Goal: Task Accomplishment & Management: Complete application form

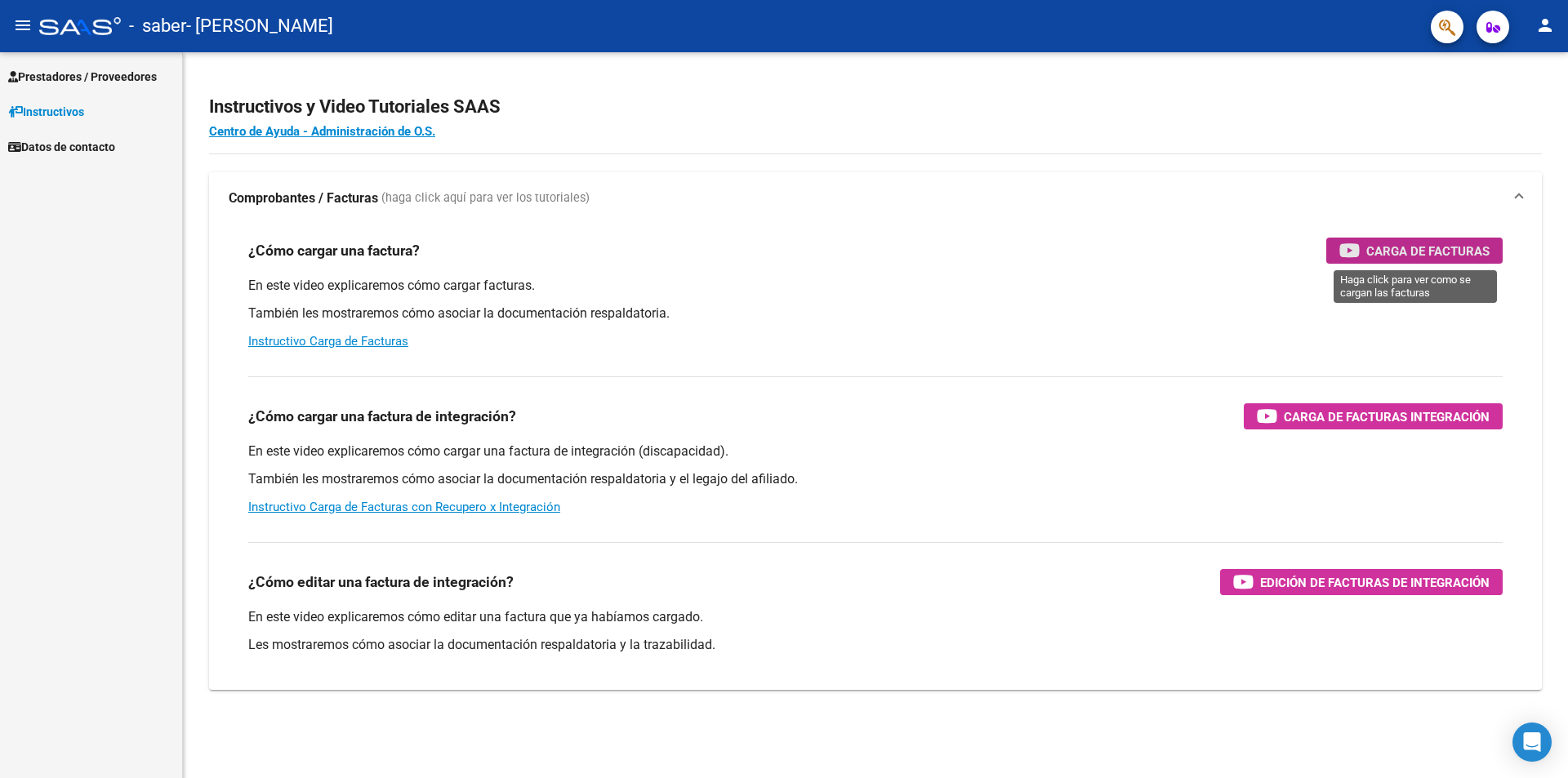
click at [1411, 261] on span "Carga de Facturas" at bounding box center [1428, 251] width 123 height 20
click at [70, 78] on span "Prestadores / Proveedores" at bounding box center [83, 77] width 149 height 18
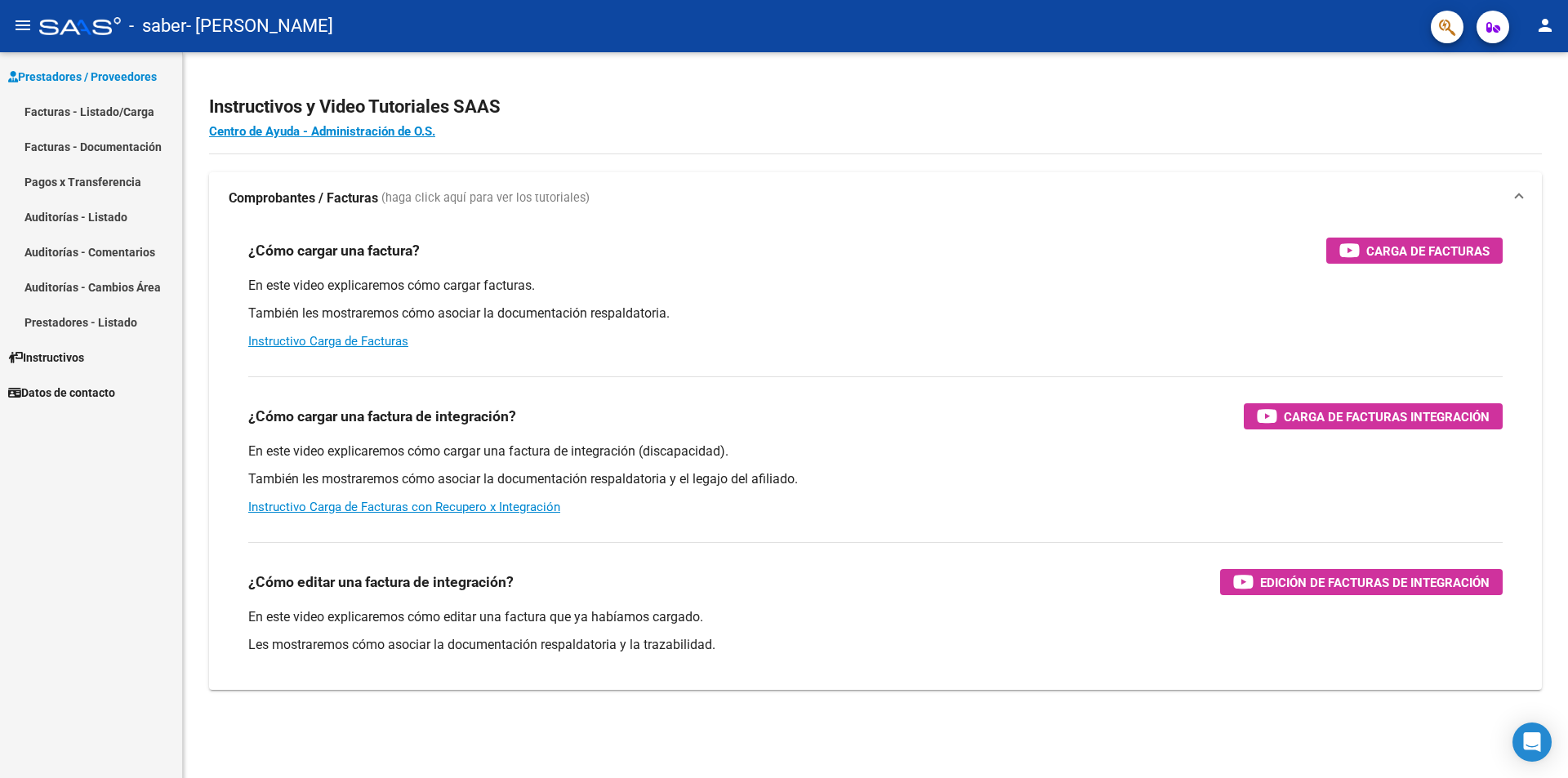
click at [95, 112] on link "Facturas - Listado/Carga" at bounding box center [91, 111] width 182 height 35
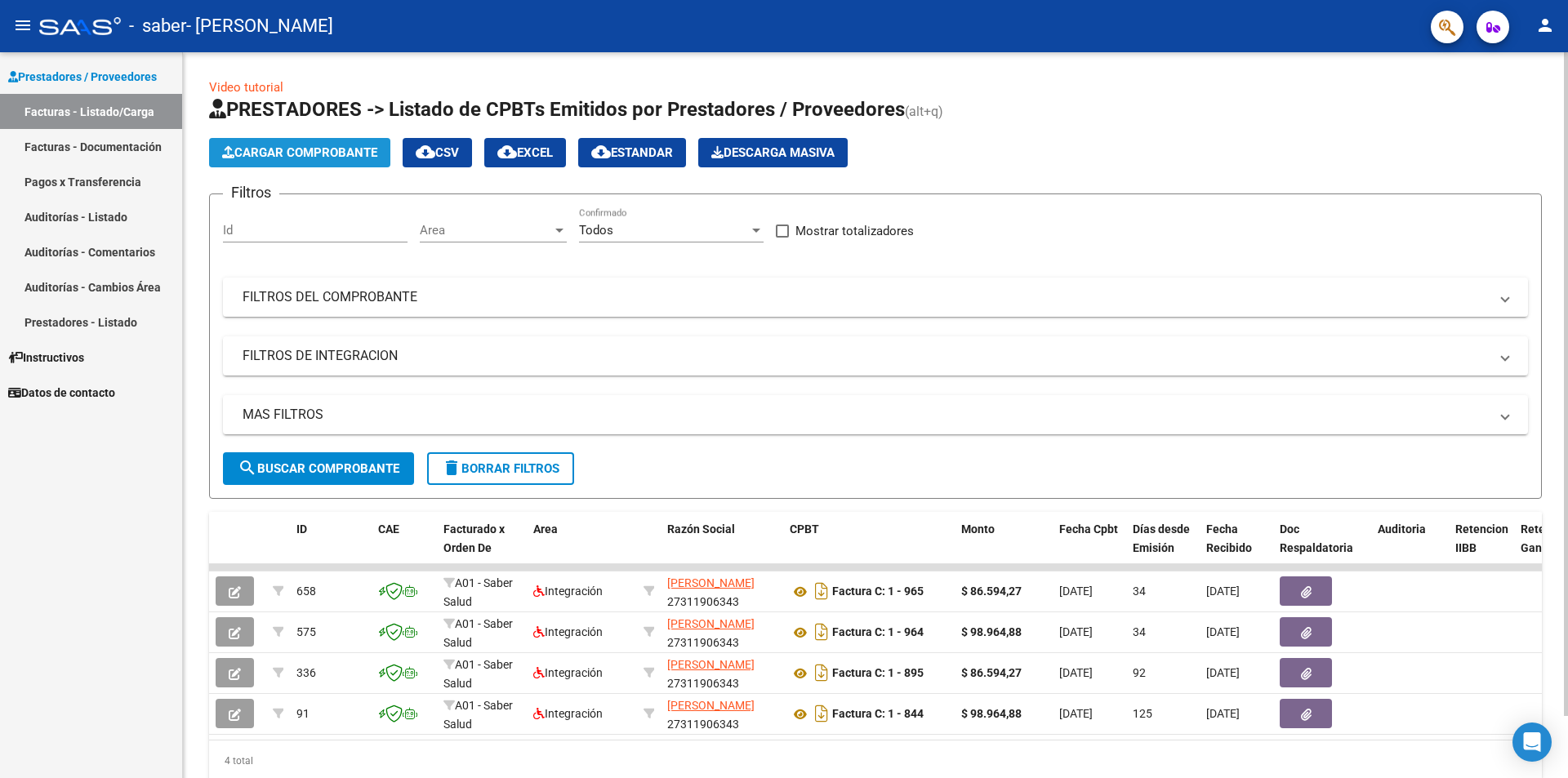
click at [331, 150] on span "Cargar Comprobante" at bounding box center [300, 153] width 155 height 15
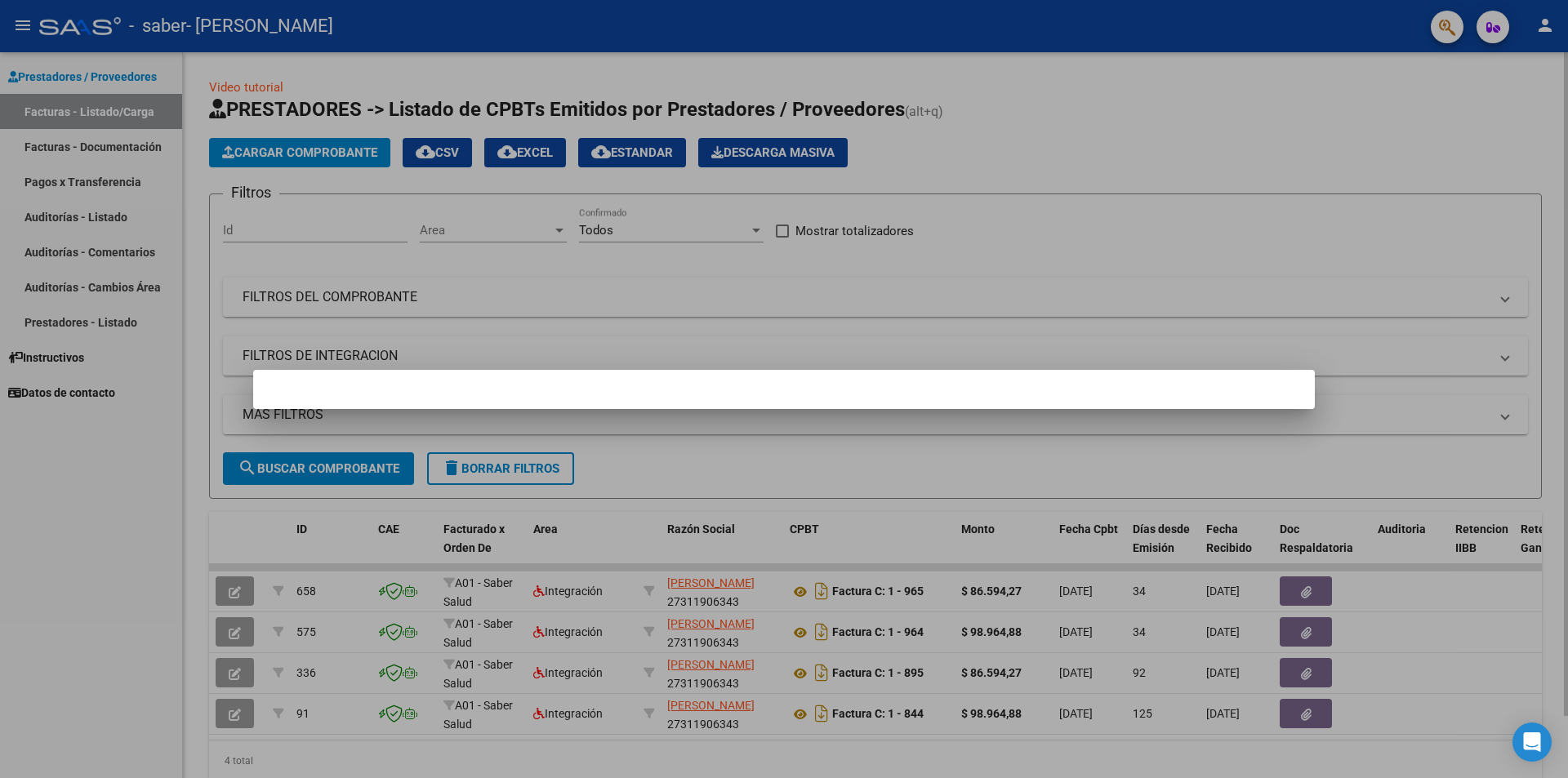
click at [331, 150] on div at bounding box center [784, 389] width 1568 height 778
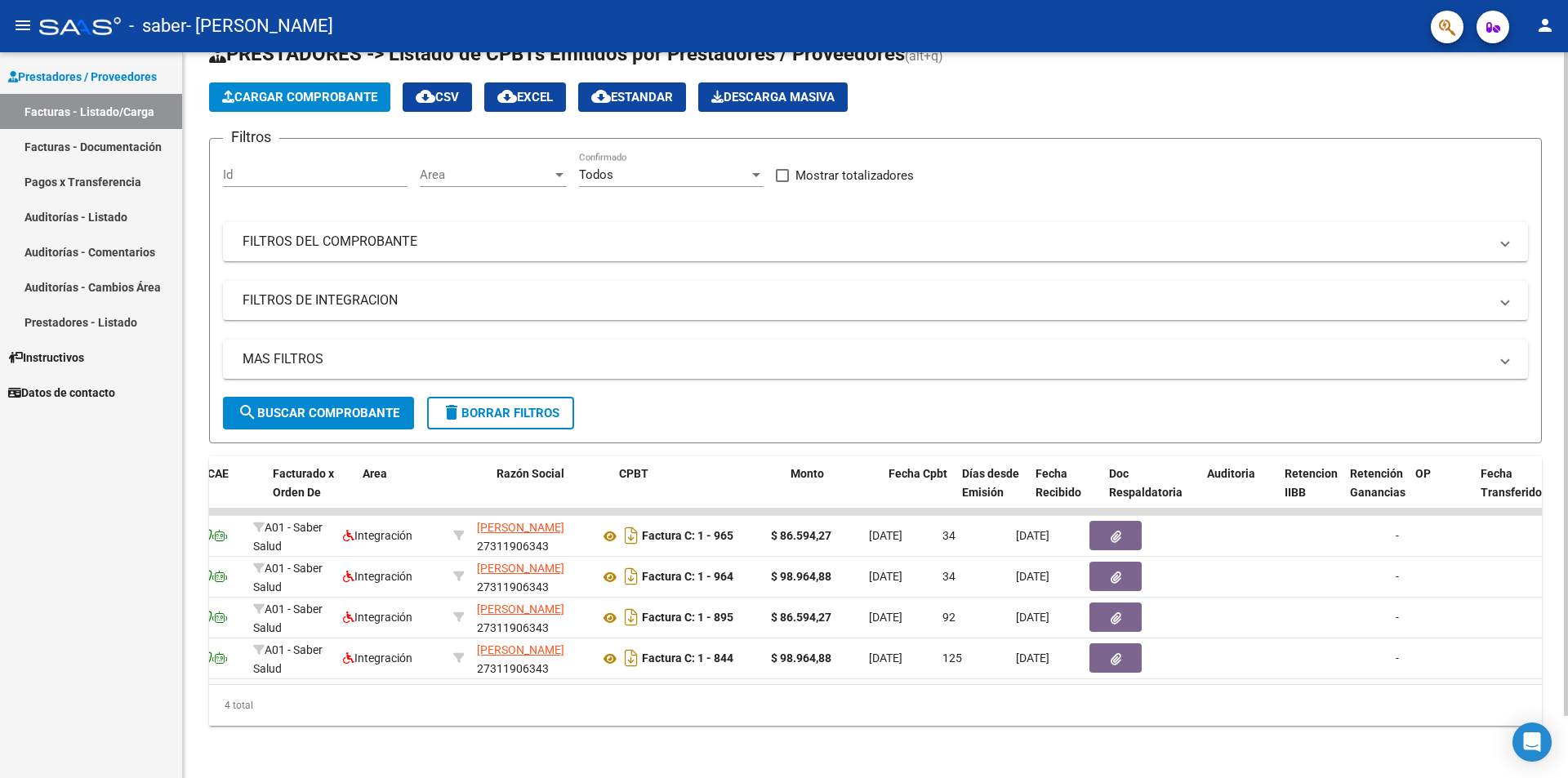
scroll to position [0, 132]
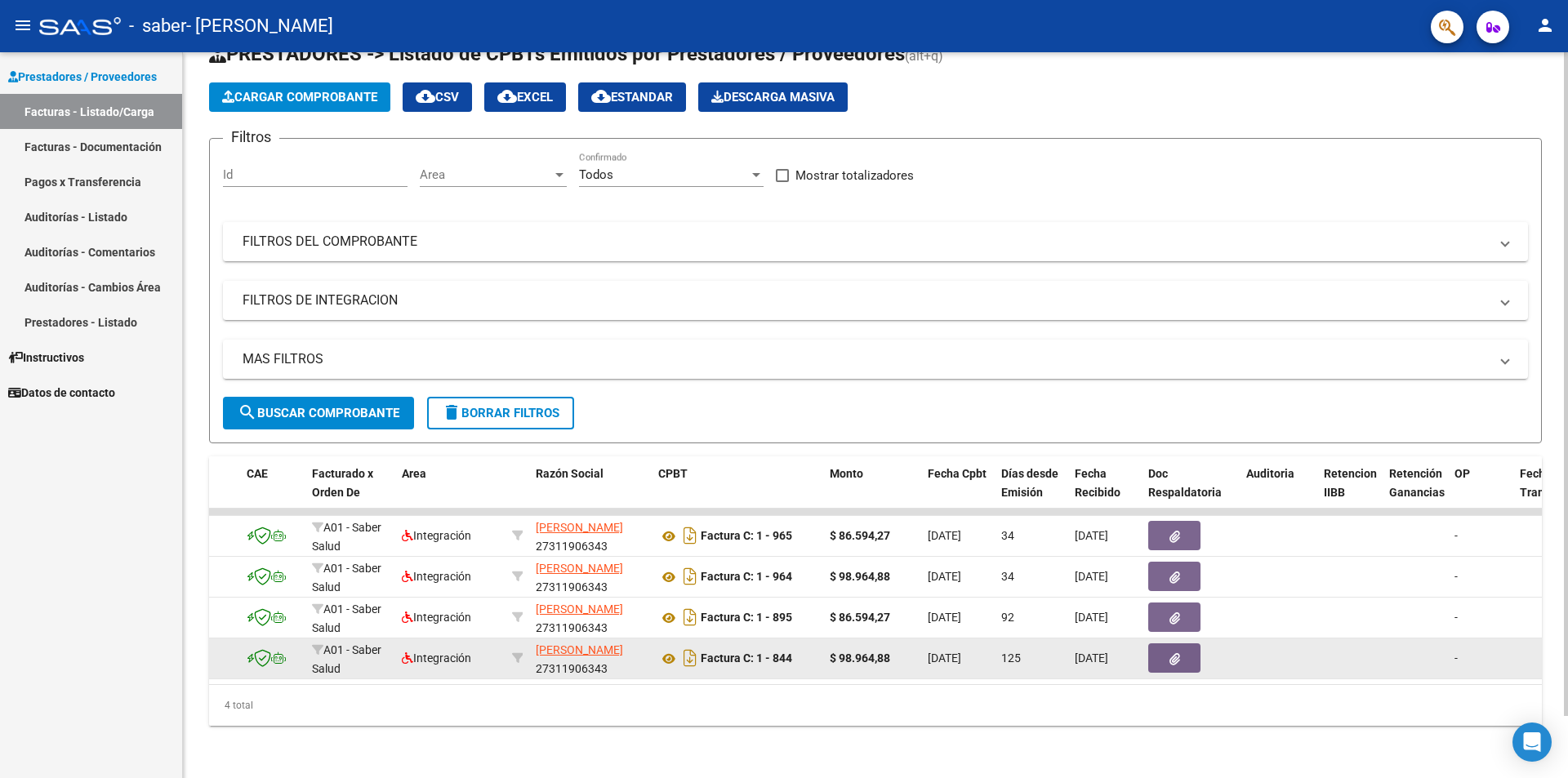
click at [748, 655] on div "Factura C: 1 - 844" at bounding box center [737, 658] width 159 height 26
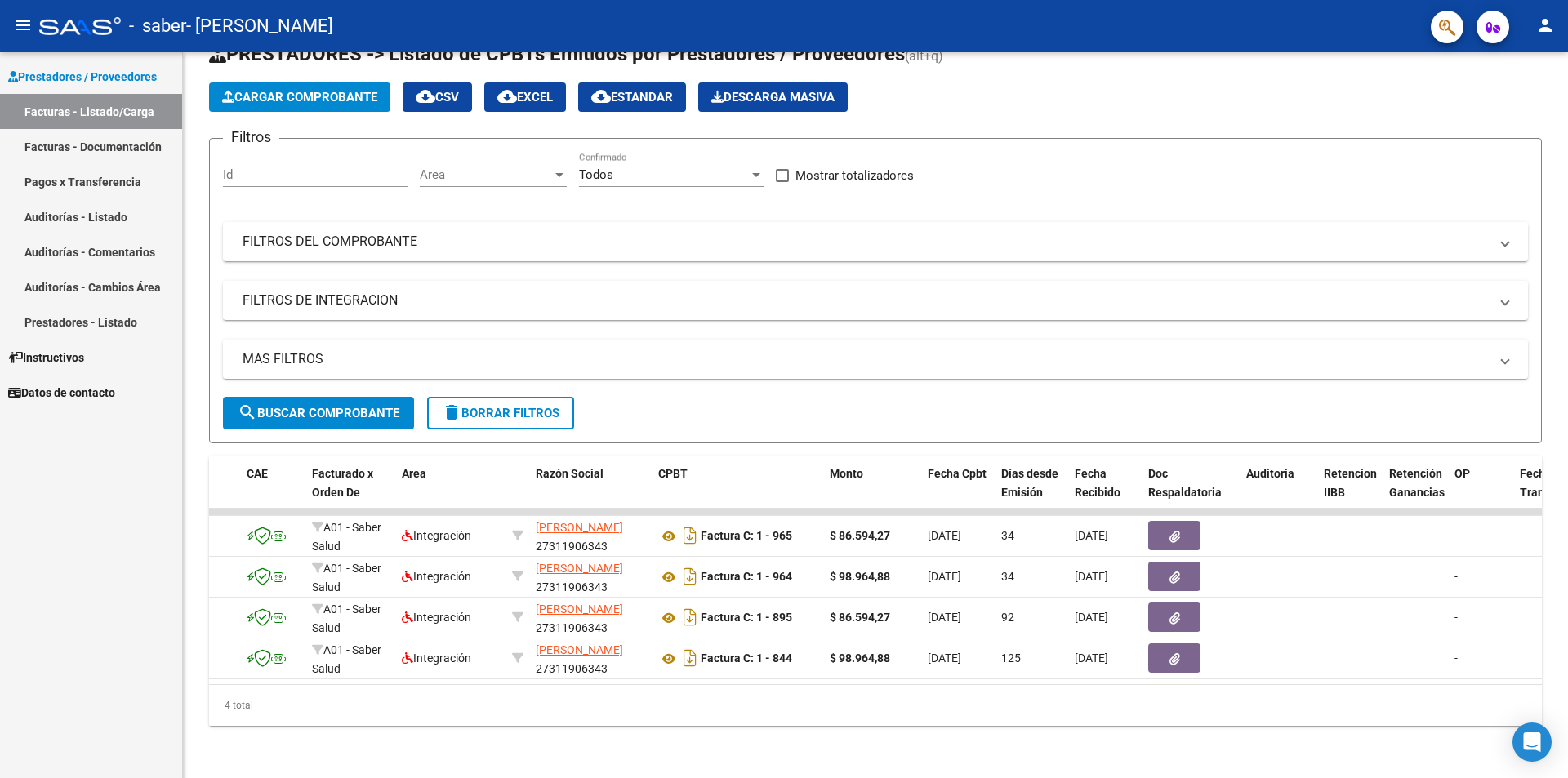
click at [379, 101] on app-list-header "PRESTADORES -> Listado de CPBTs Emitidos por Prestadores / Proveedores (alt+q) …" at bounding box center [876, 242] width 1333 height 403
click at [376, 90] on span "Cargar Comprobante" at bounding box center [300, 97] width 155 height 15
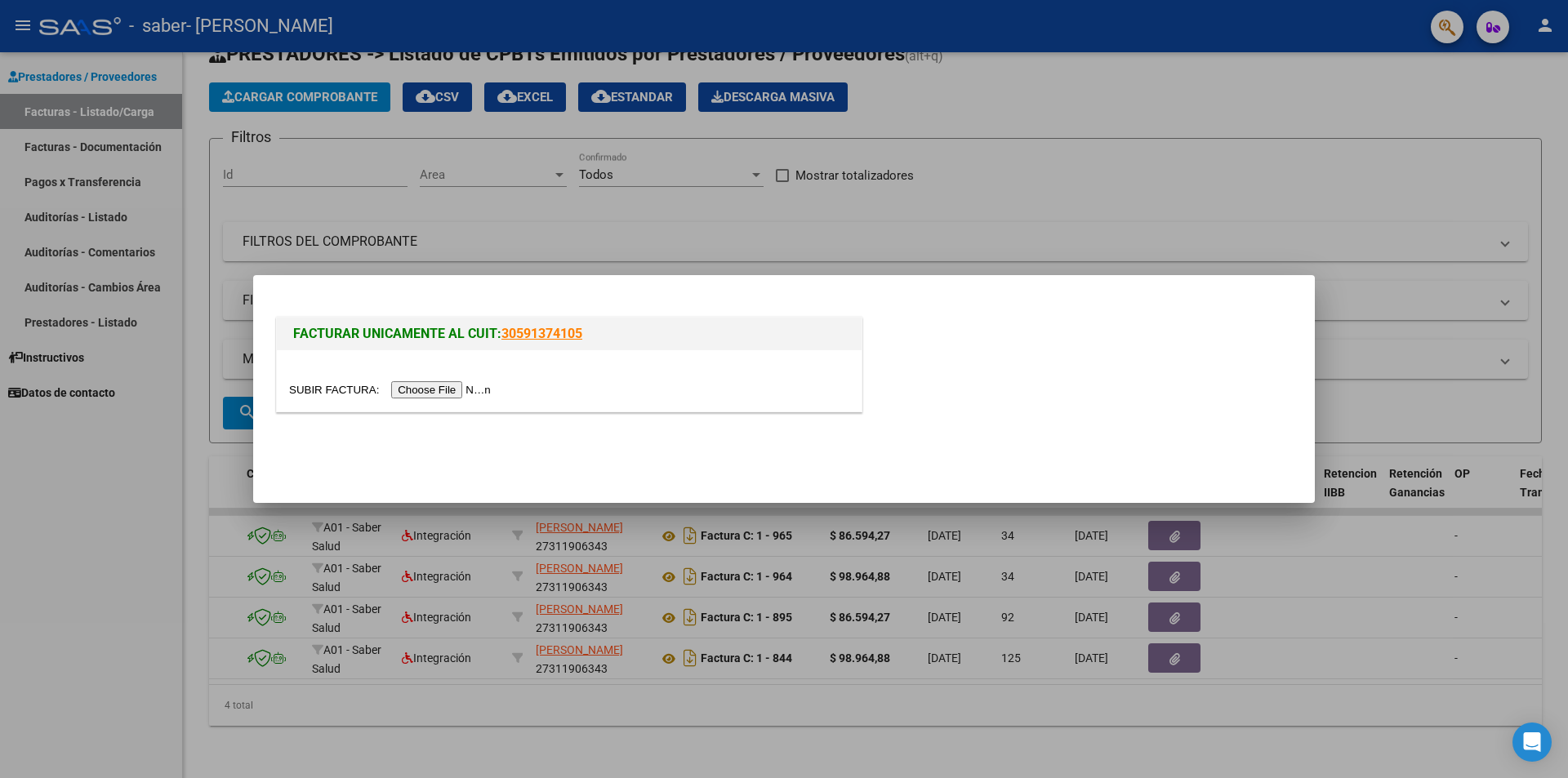
click at [455, 400] on div at bounding box center [569, 381] width 585 height 61
click at [466, 386] on input "file" at bounding box center [392, 390] width 207 height 17
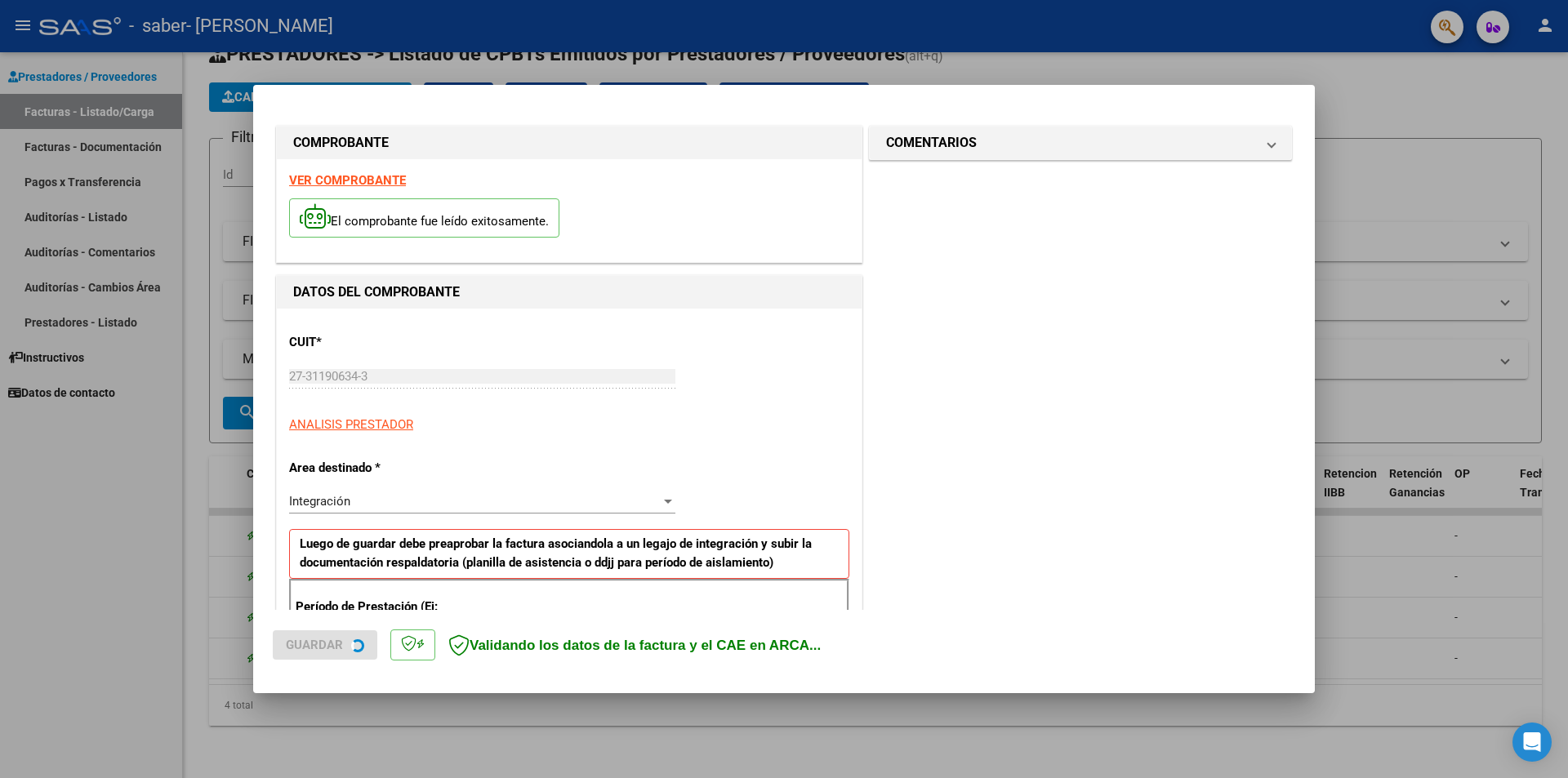
scroll to position [272, 0]
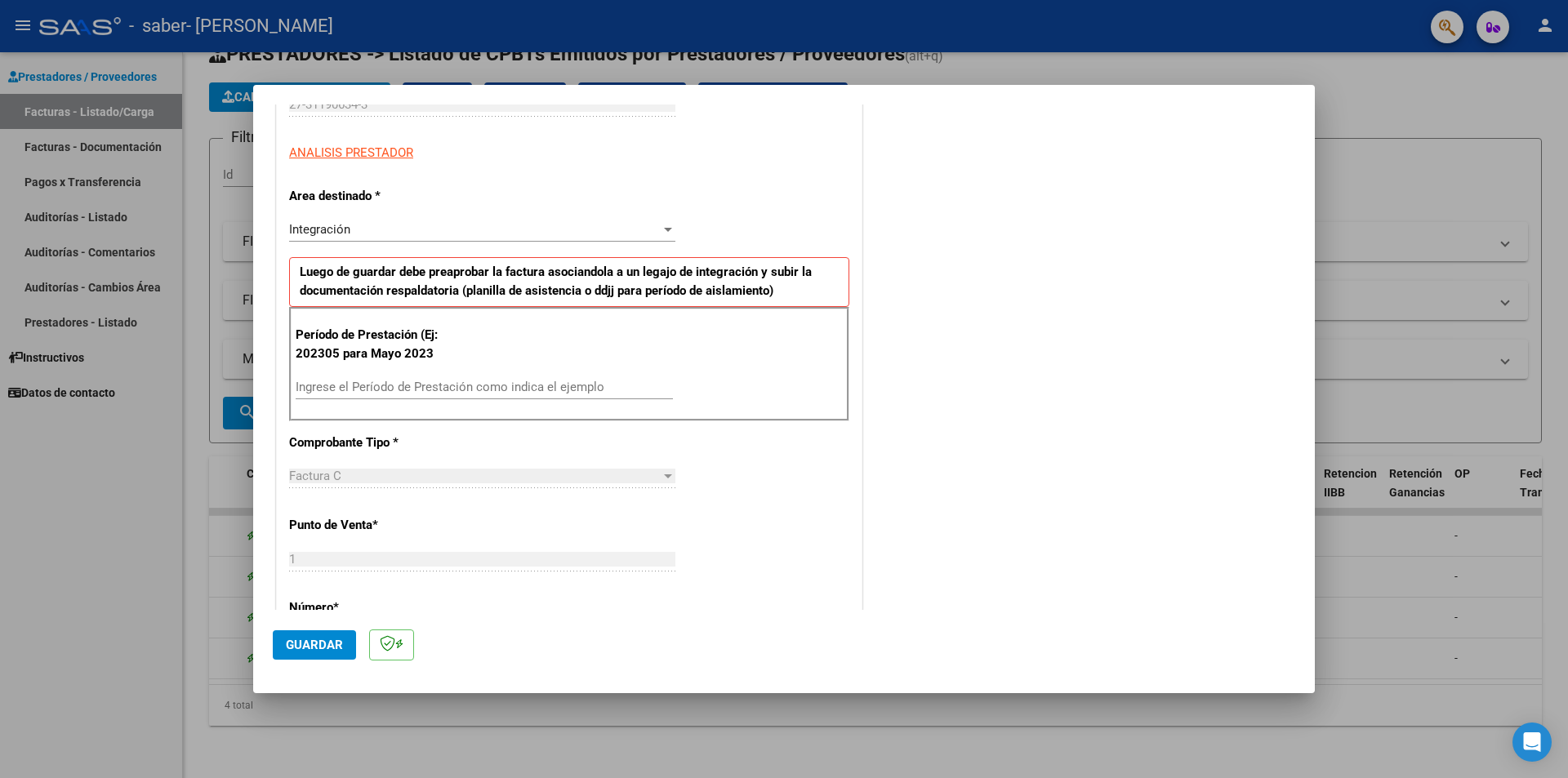
click at [464, 494] on div "Factura C Seleccionar Tipo" at bounding box center [482, 484] width 387 height 40
click at [346, 384] on input "Ingrese el Período de Prestación como indica el ejemplo" at bounding box center [485, 387] width 378 height 15
click at [346, 383] on input "Ingrese el Período de Prestación como indica el ejemplo" at bounding box center [485, 387] width 378 height 15
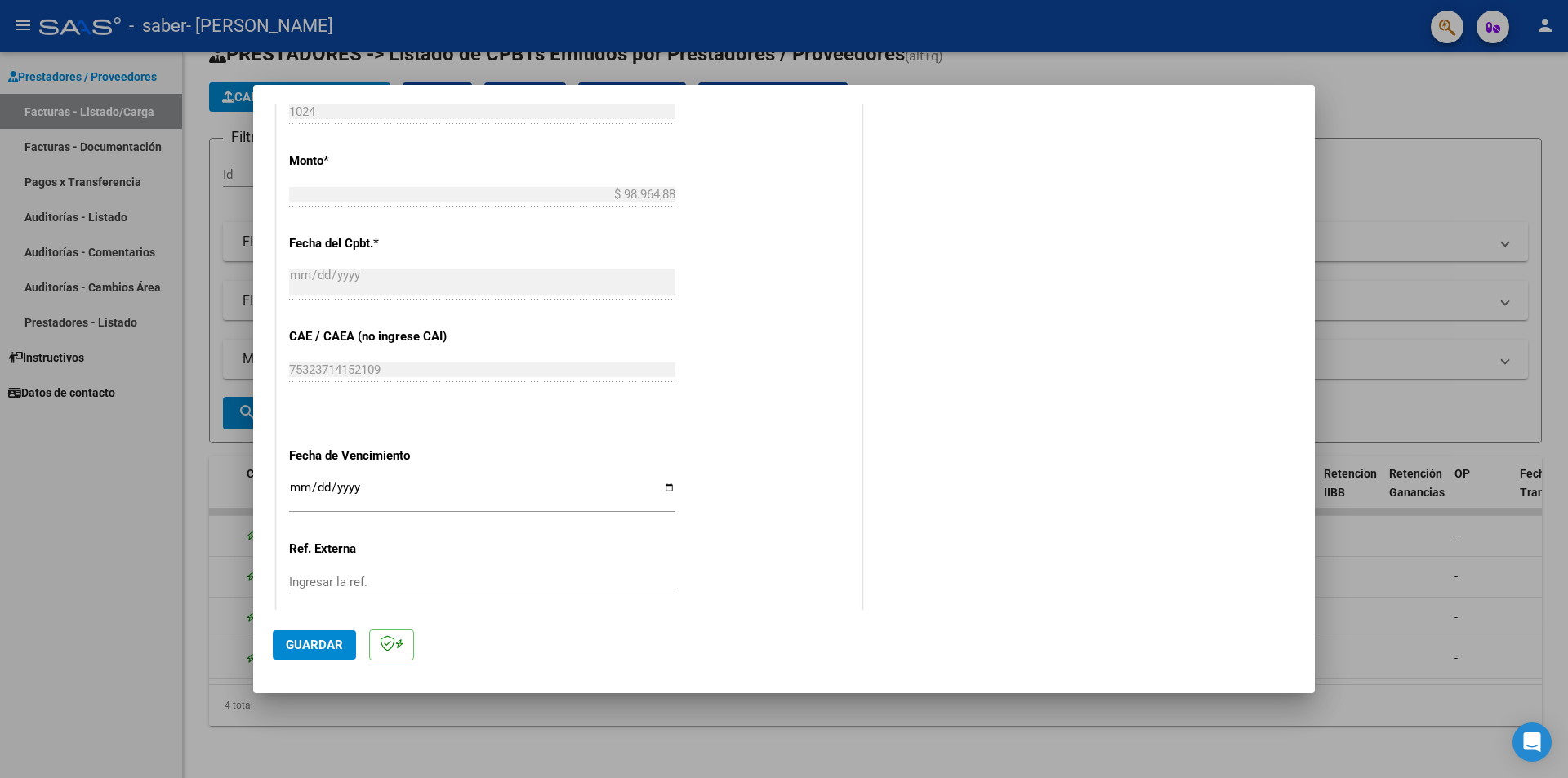
scroll to position [816, 0]
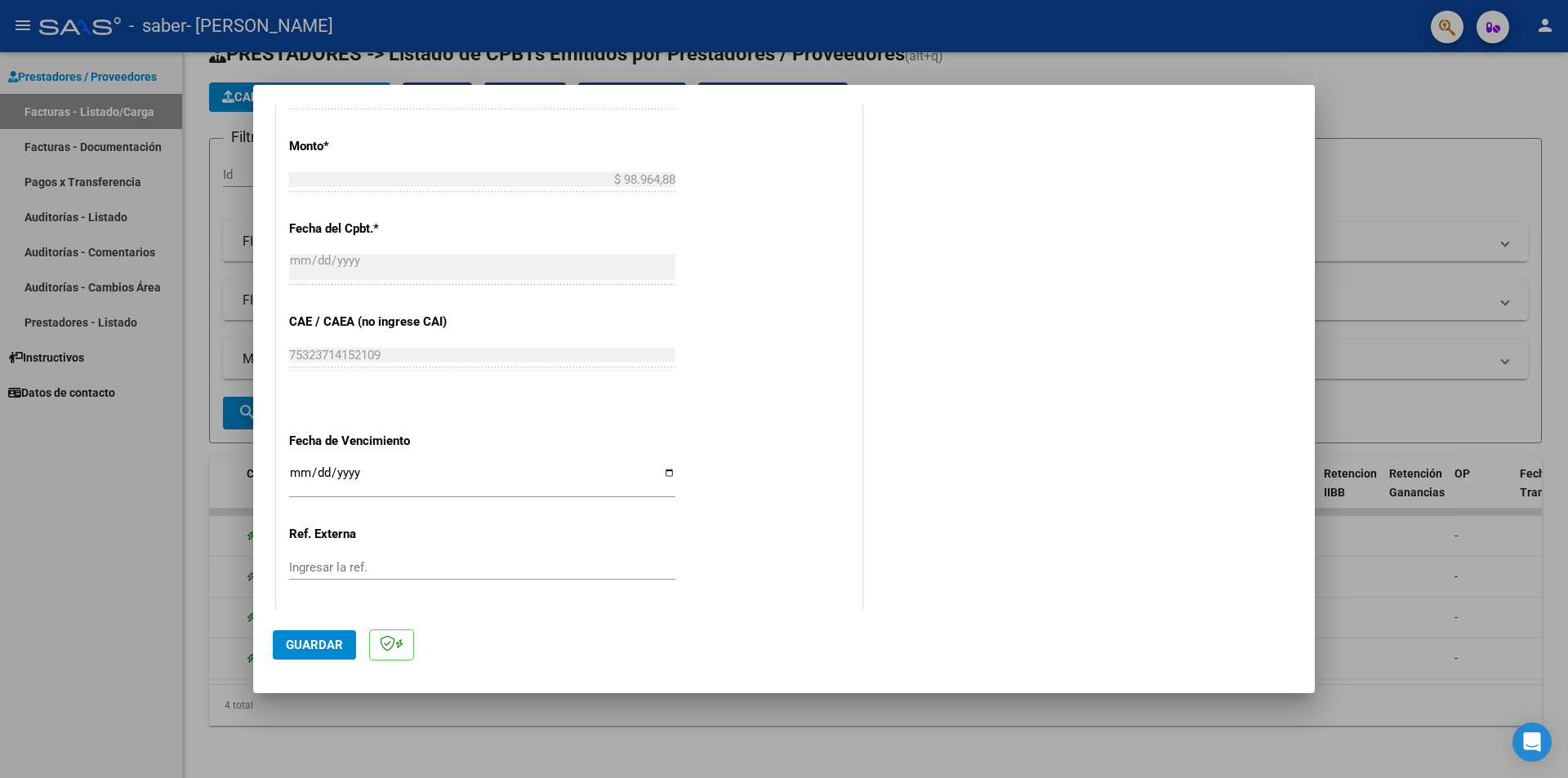
type input "202507"
click at [662, 476] on input "Ingresar la fecha" at bounding box center [482, 480] width 387 height 26
click at [665, 472] on input "2025-08-13" at bounding box center [482, 480] width 387 height 26
type input "2025-08-08"
click at [404, 561] on input "Ingresar la ref." at bounding box center [482, 567] width 387 height 15
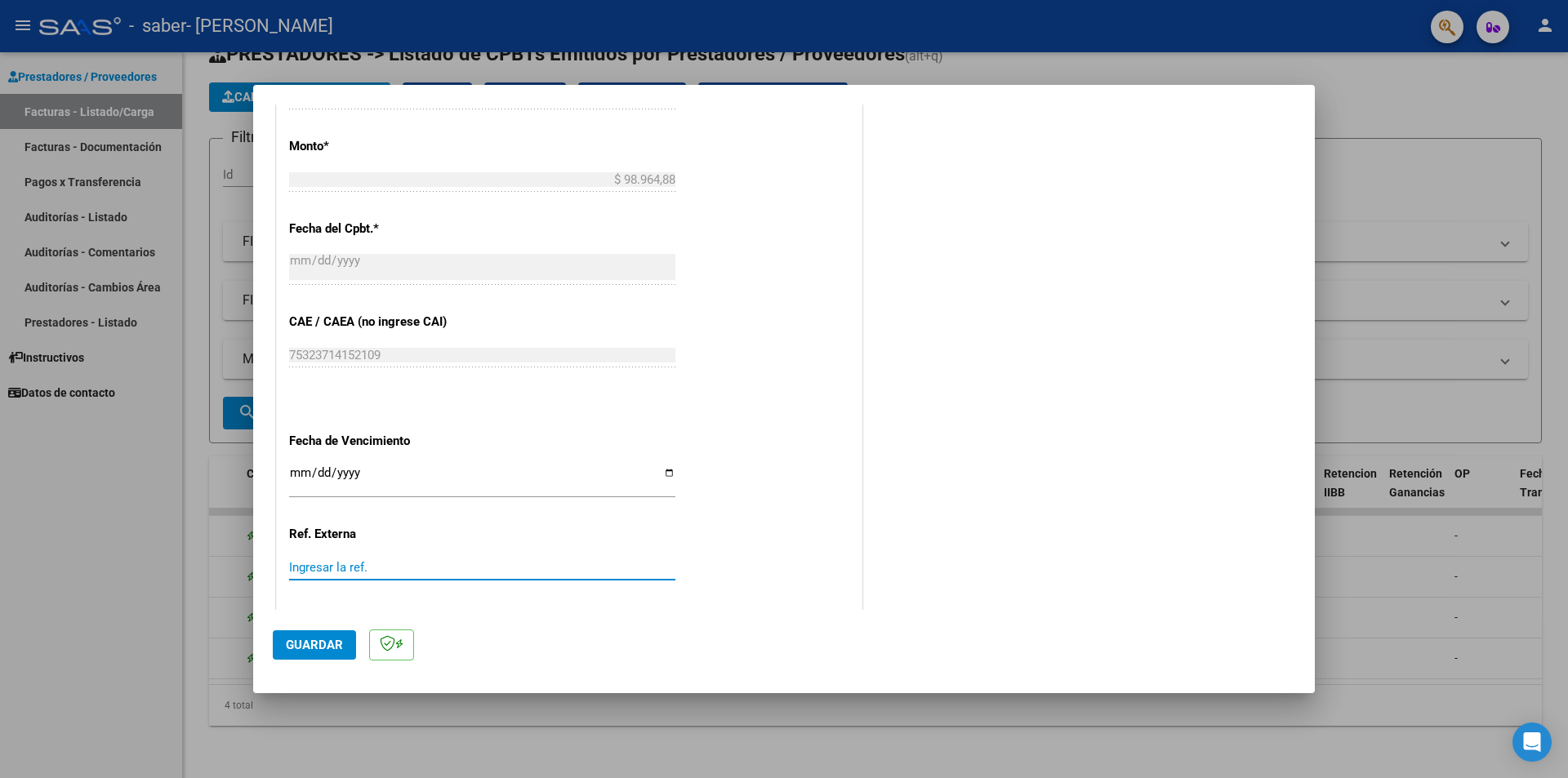
click at [404, 561] on input "Ingresar la ref." at bounding box center [482, 567] width 387 height 15
click at [325, 647] on span "Guardar" at bounding box center [315, 645] width 57 height 15
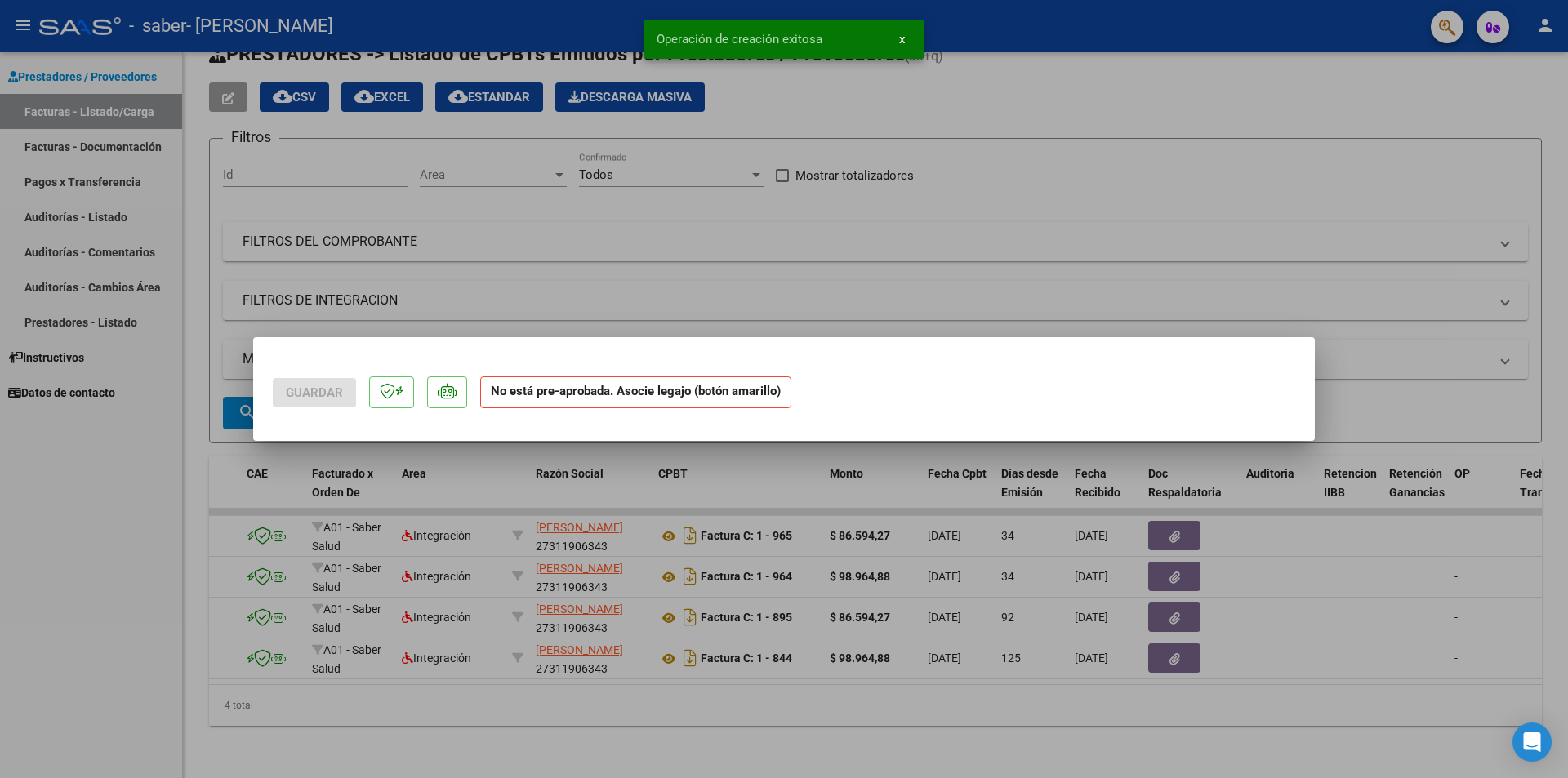
scroll to position [0, 0]
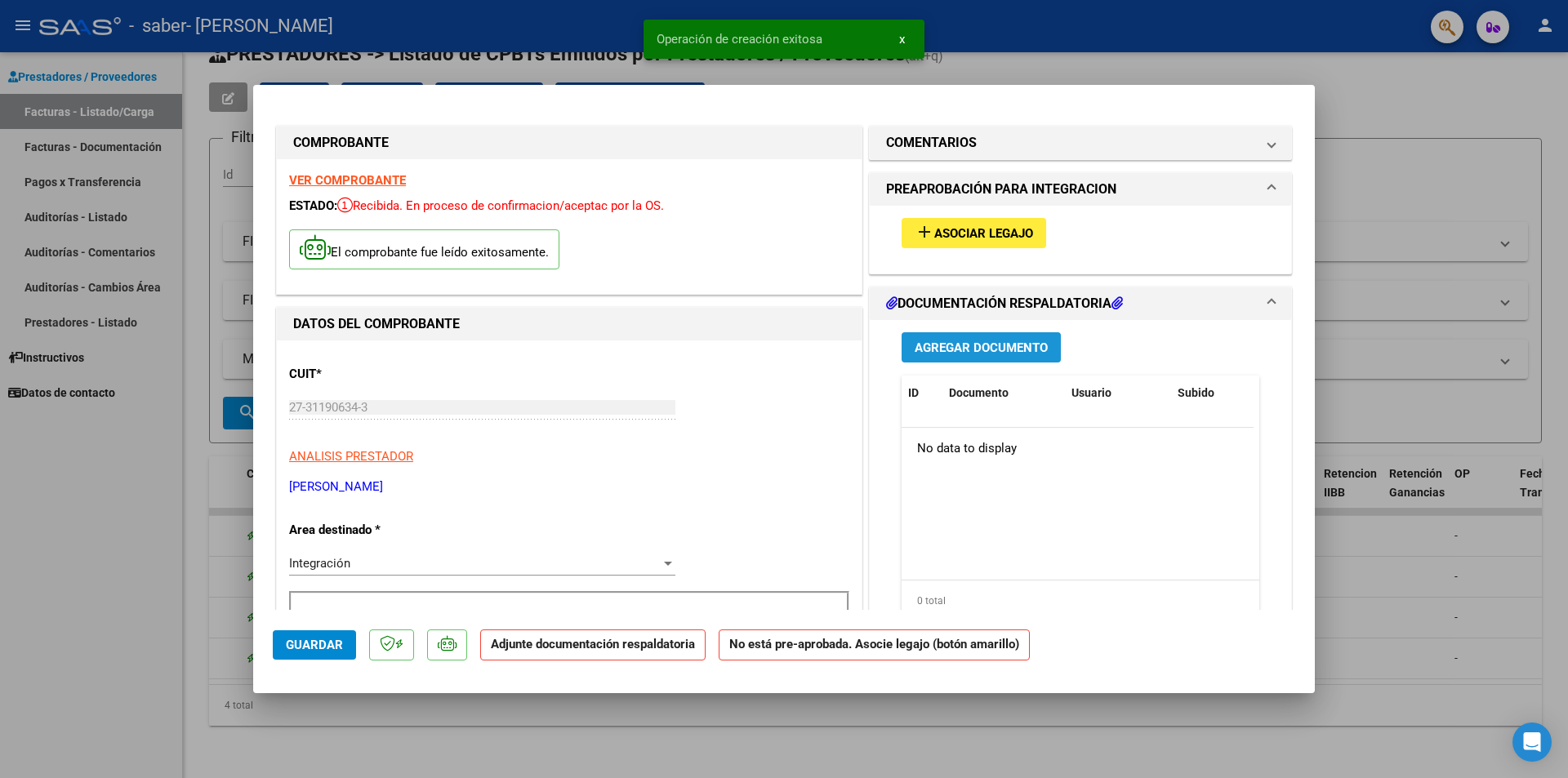
click at [976, 351] on span "Agregar Documento" at bounding box center [981, 348] width 133 height 15
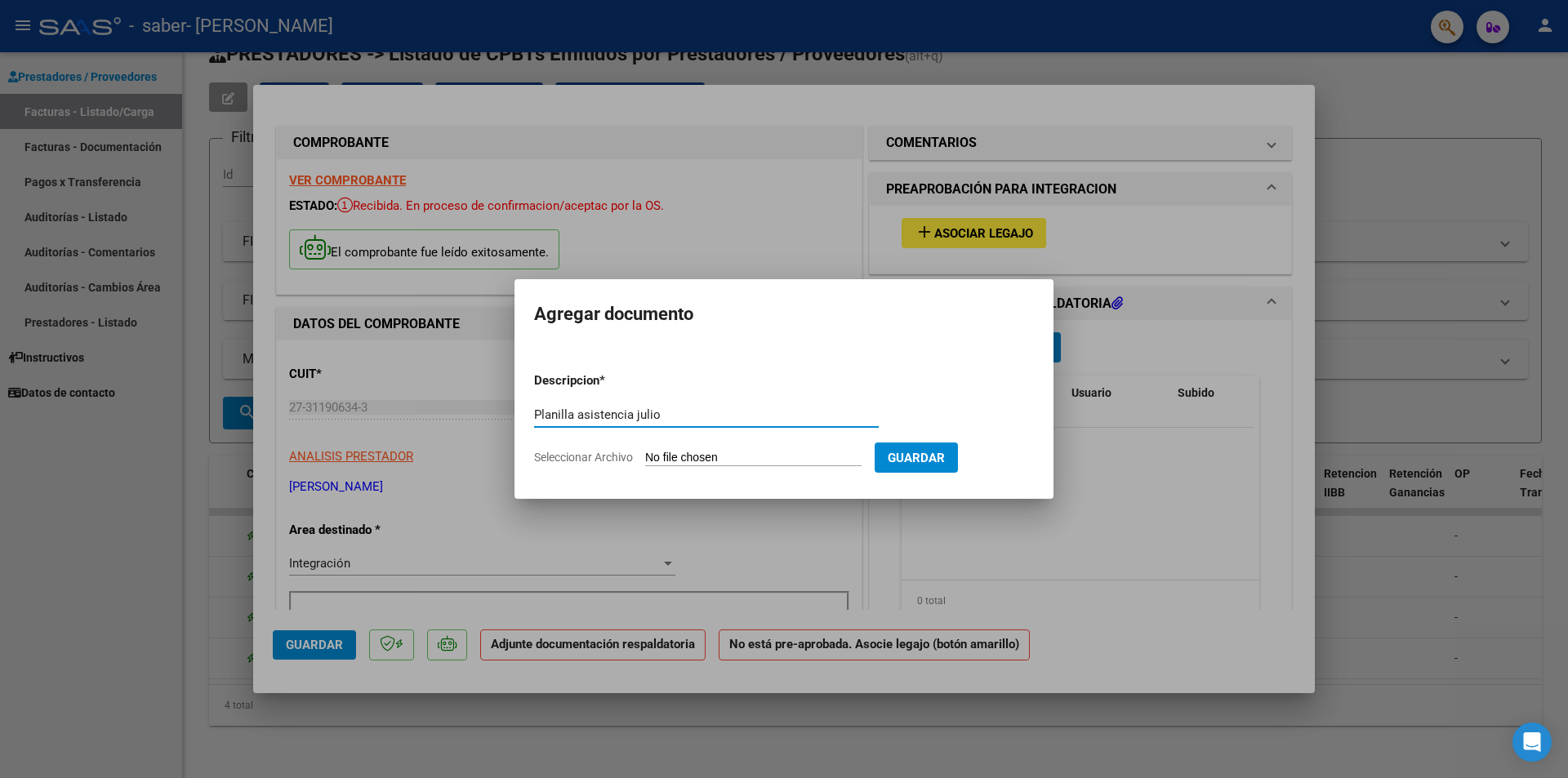
type input "Planilla asistencia julio"
click at [681, 459] on input "Seleccionar Archivo" at bounding box center [753, 458] width 217 height 16
type input "C:\fakepath\7.2025 PLANILLA Ferrerira V. - TO- julio.jpg"
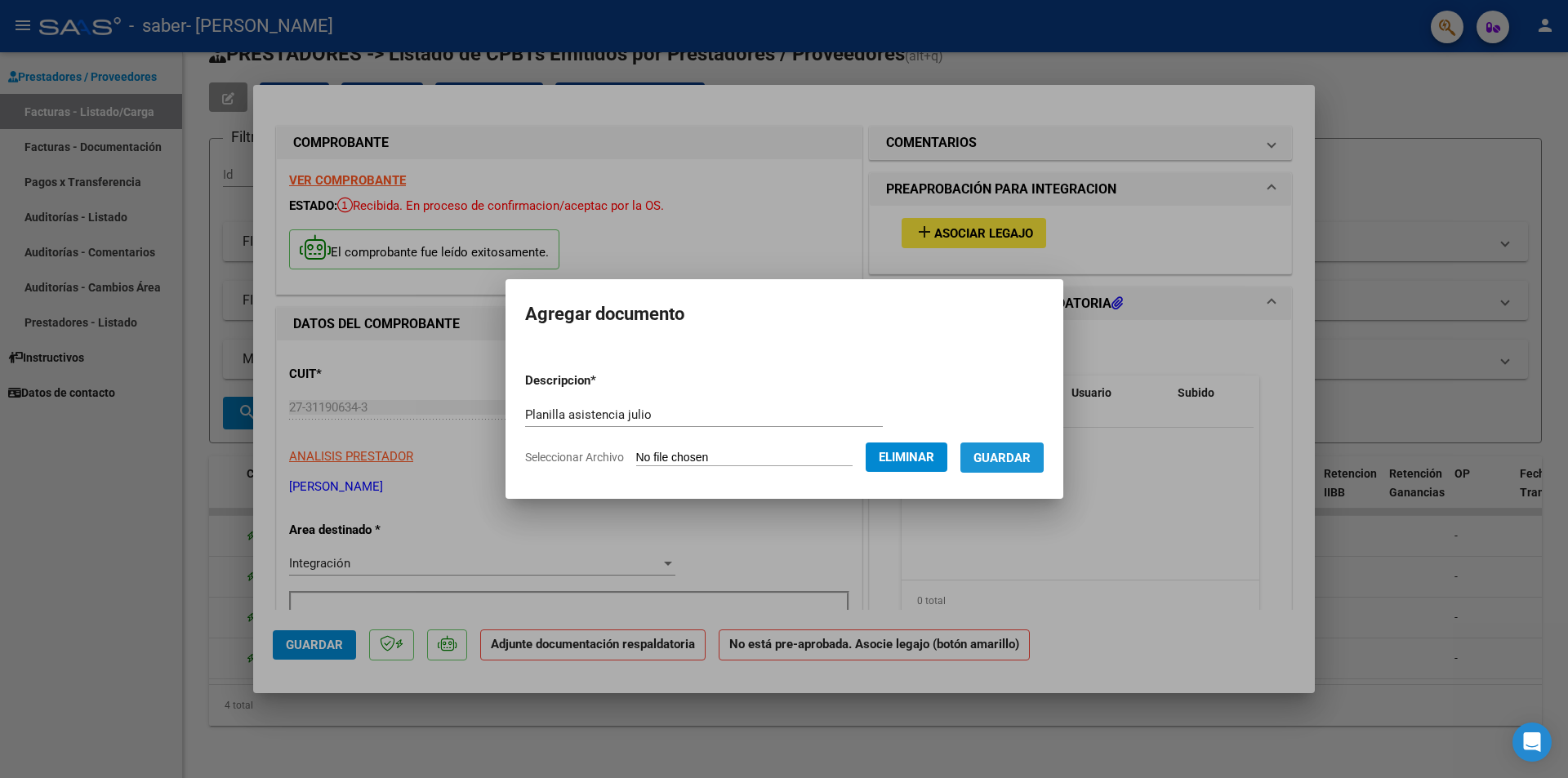
click at [1006, 445] on button "Guardar" at bounding box center [1002, 458] width 83 height 30
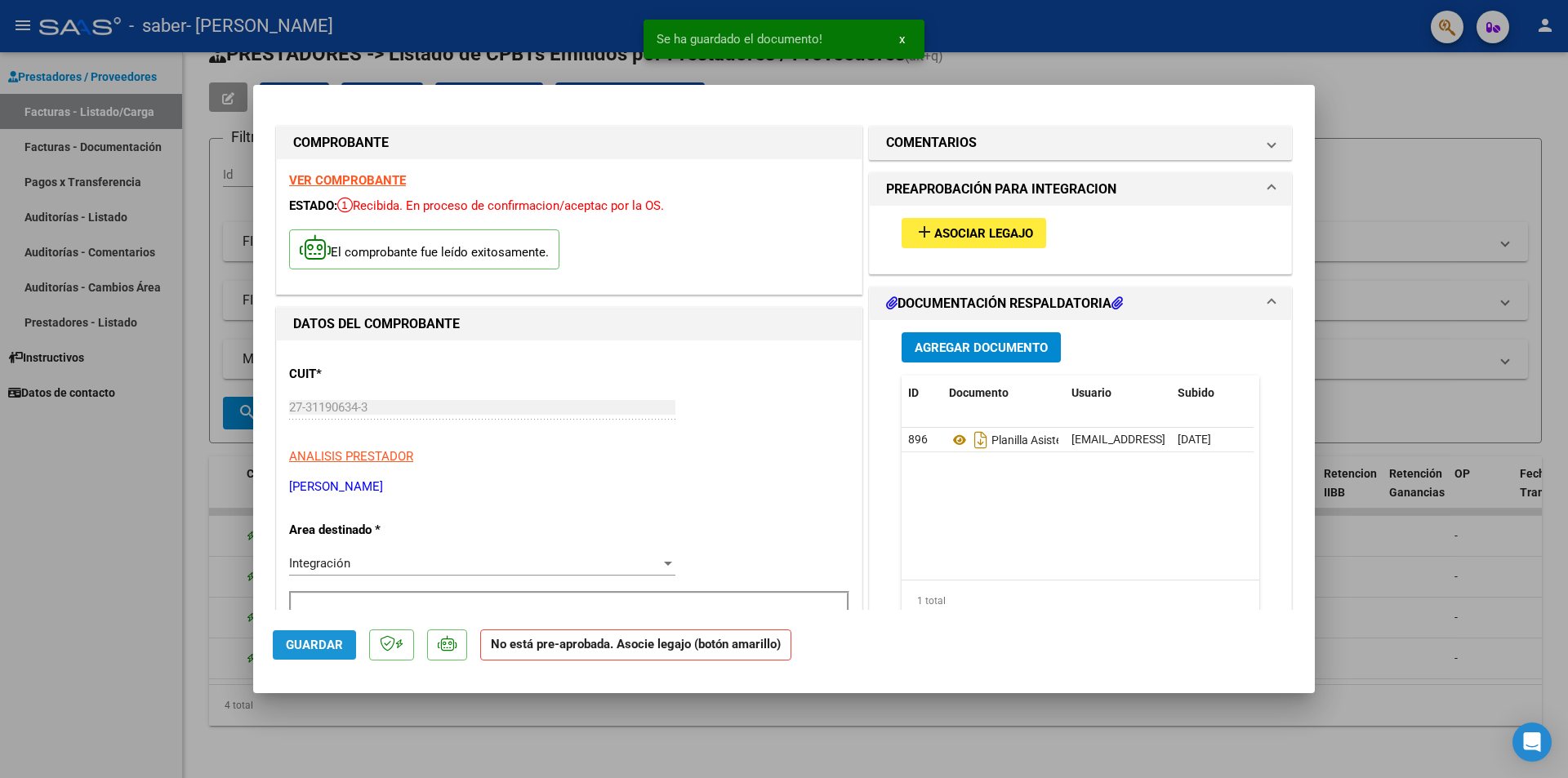
click at [325, 644] on span "Guardar" at bounding box center [315, 645] width 57 height 15
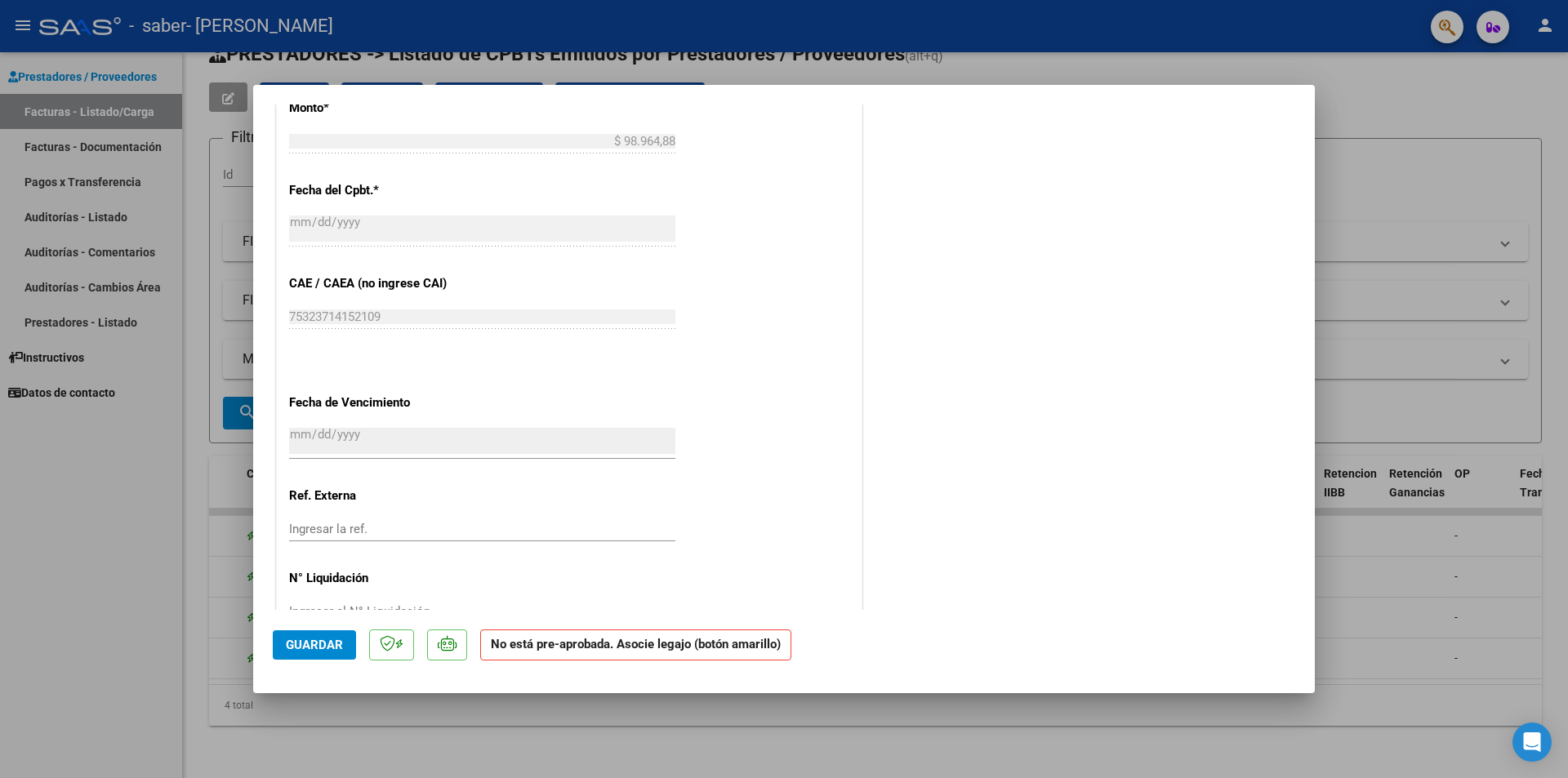
scroll to position [913, 0]
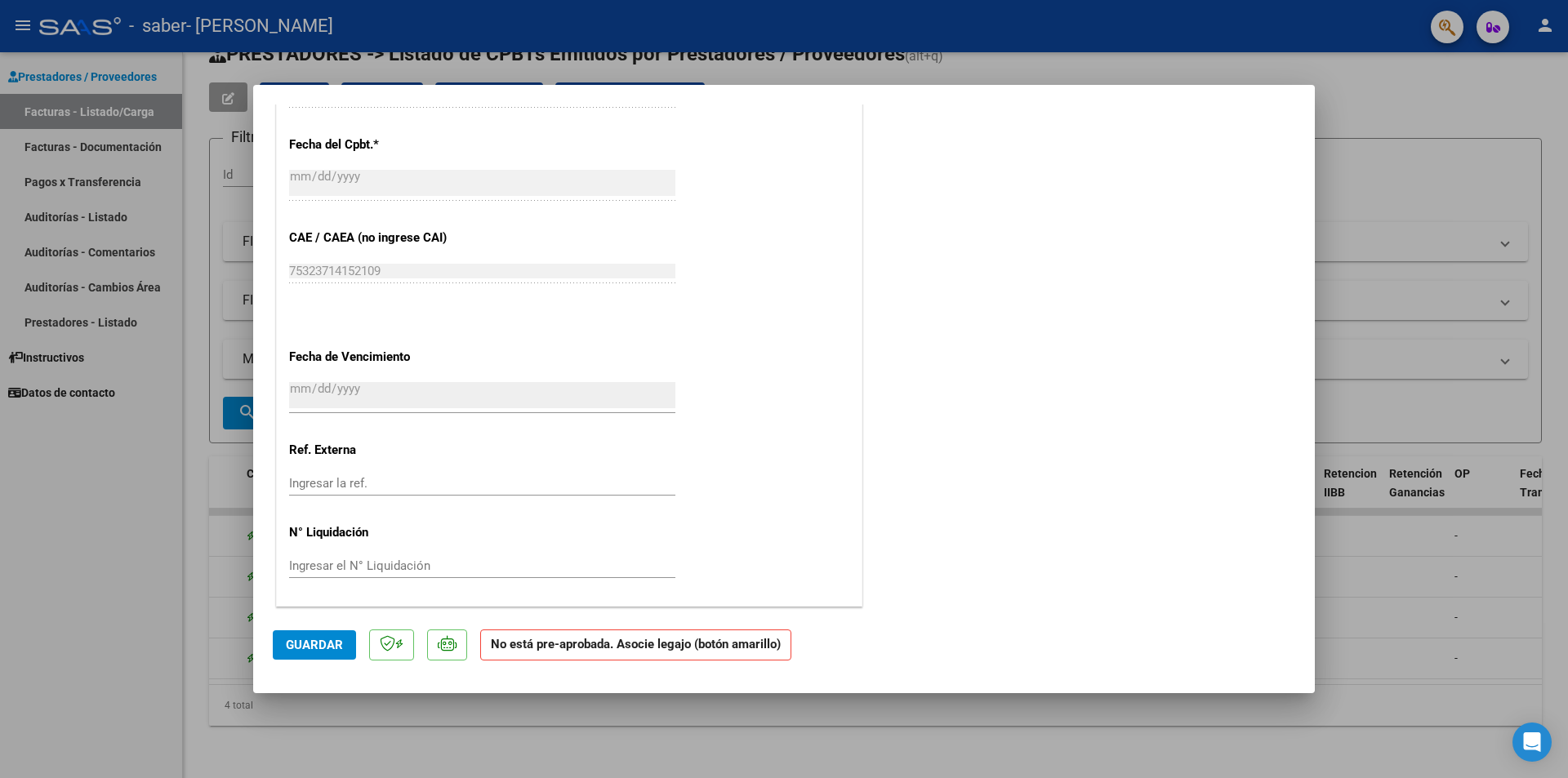
click at [295, 646] on span "Guardar" at bounding box center [315, 645] width 57 height 15
click at [1391, 181] on div at bounding box center [784, 389] width 1568 height 778
type input "$ 0,00"
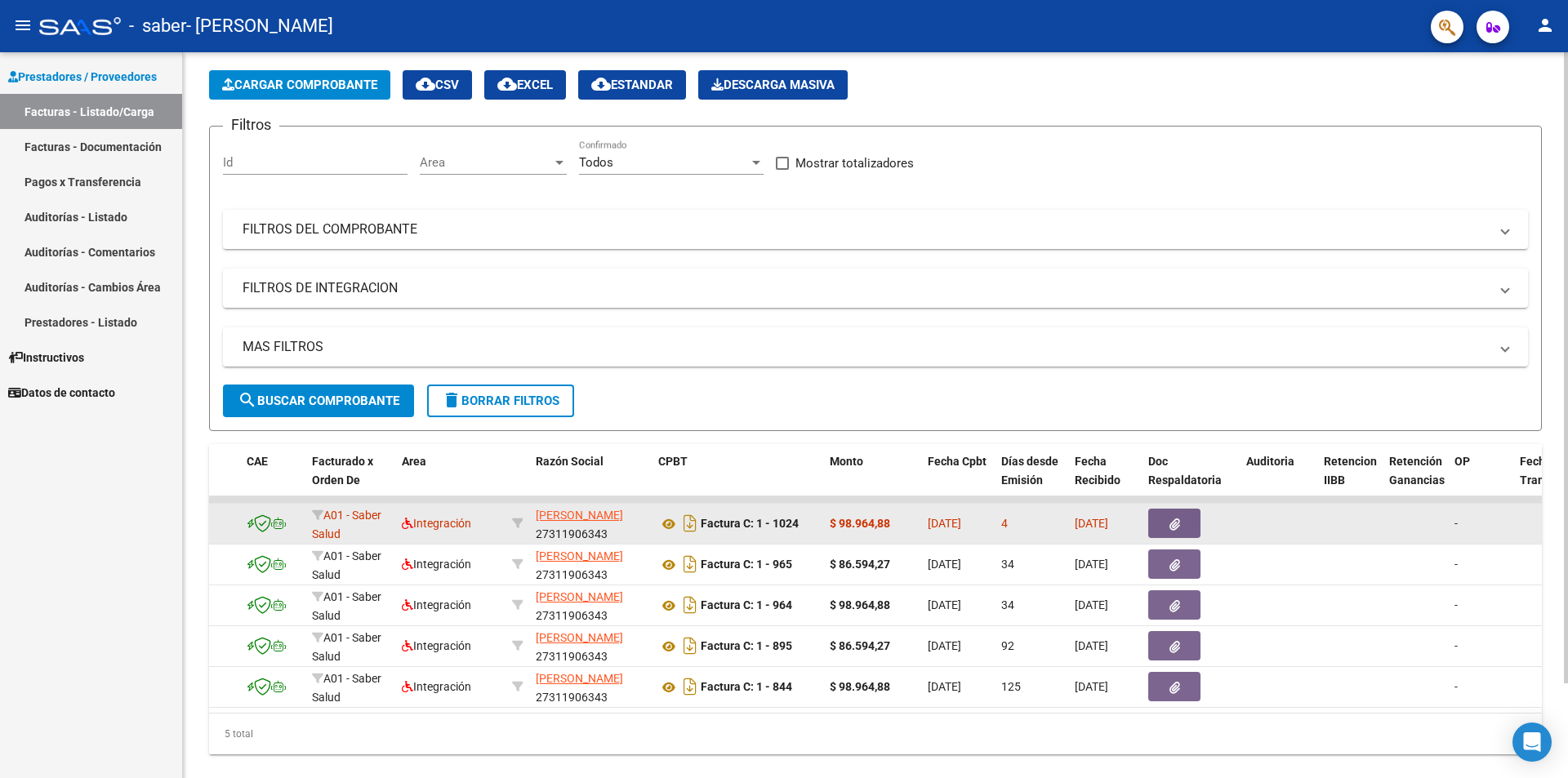
scroll to position [0, 0]
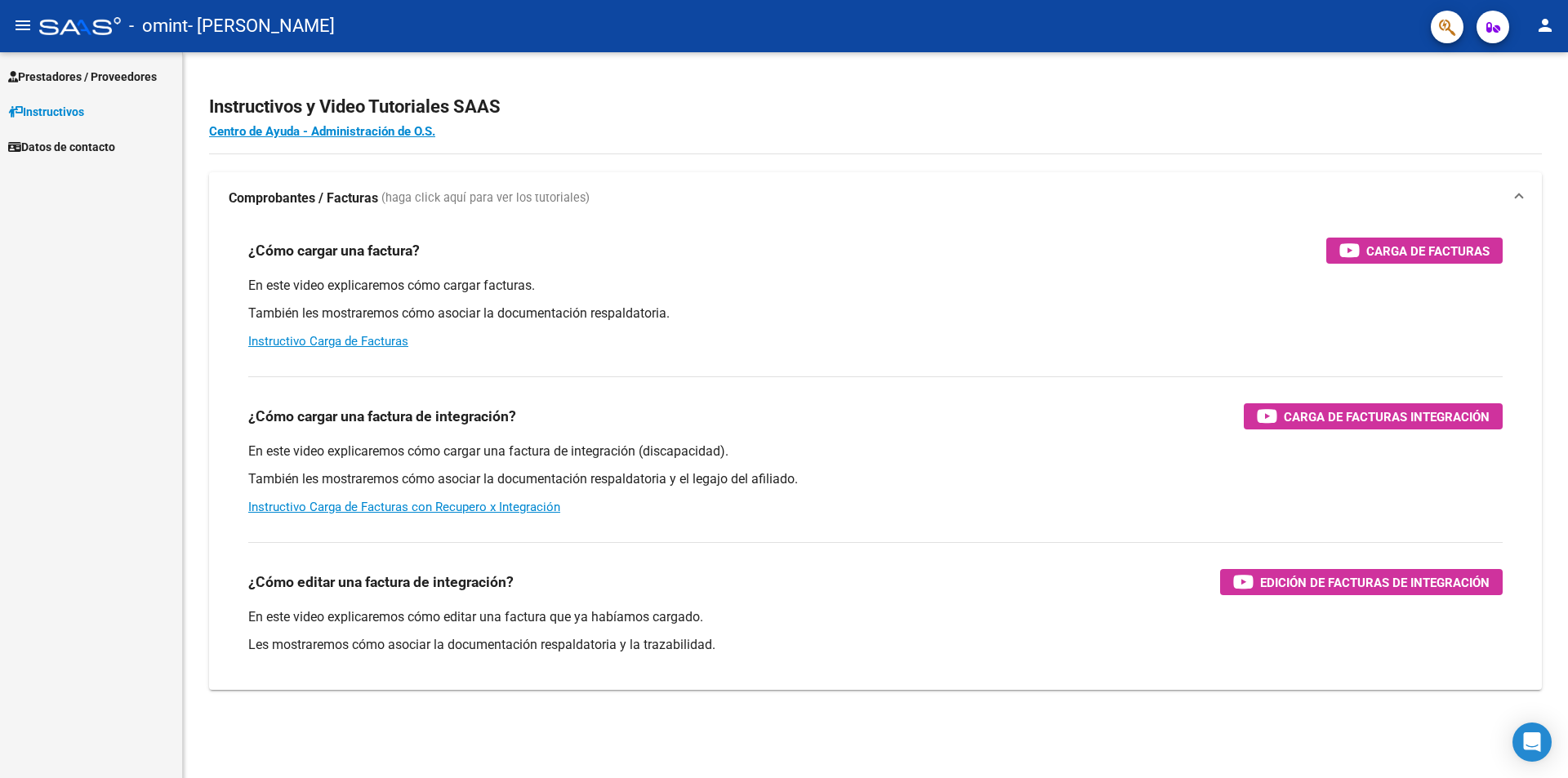
click at [98, 82] on span "Prestadores / Proveedores" at bounding box center [83, 77] width 149 height 18
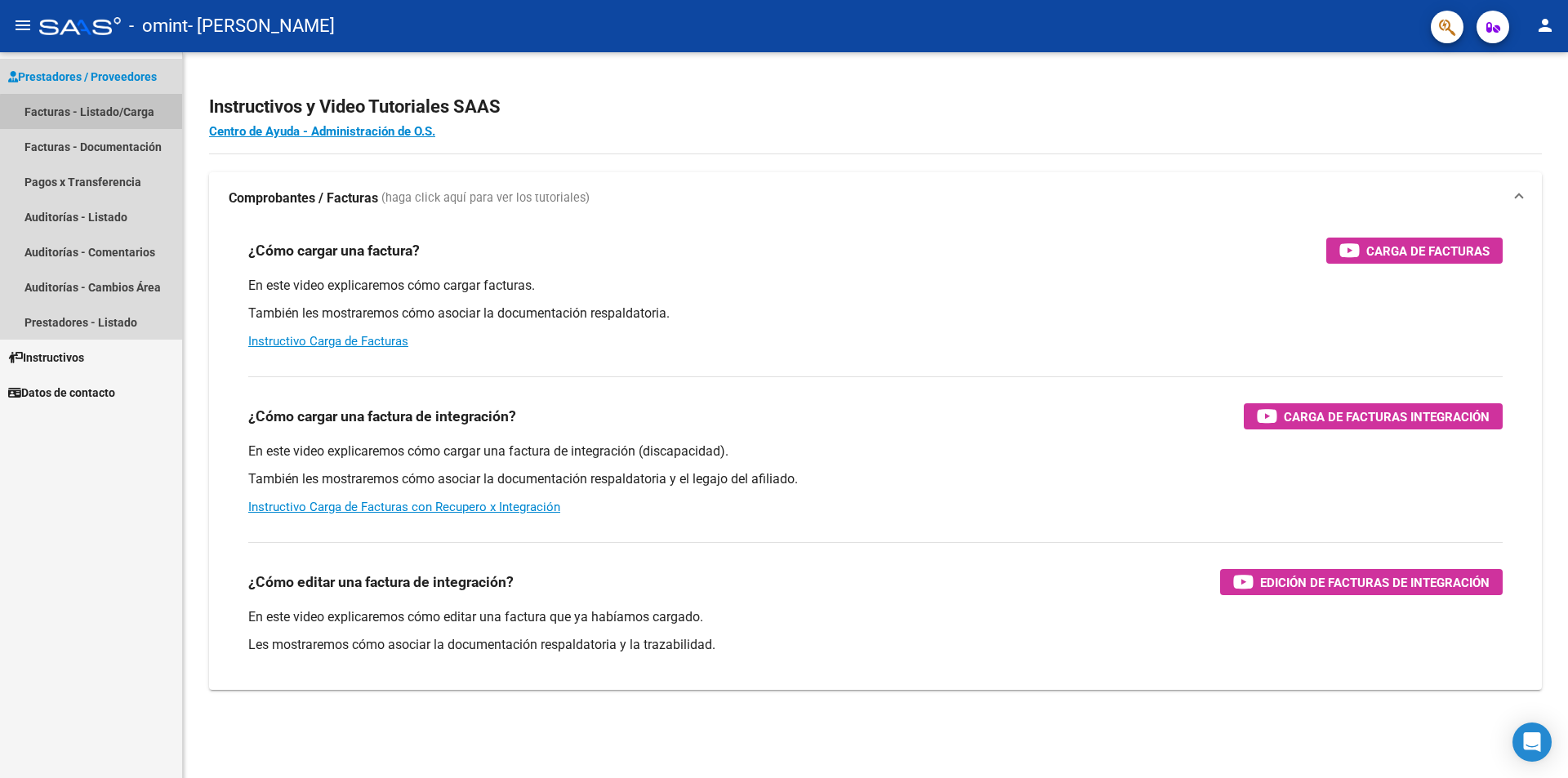
click at [130, 115] on link "Facturas - Listado/Carga" at bounding box center [91, 111] width 182 height 35
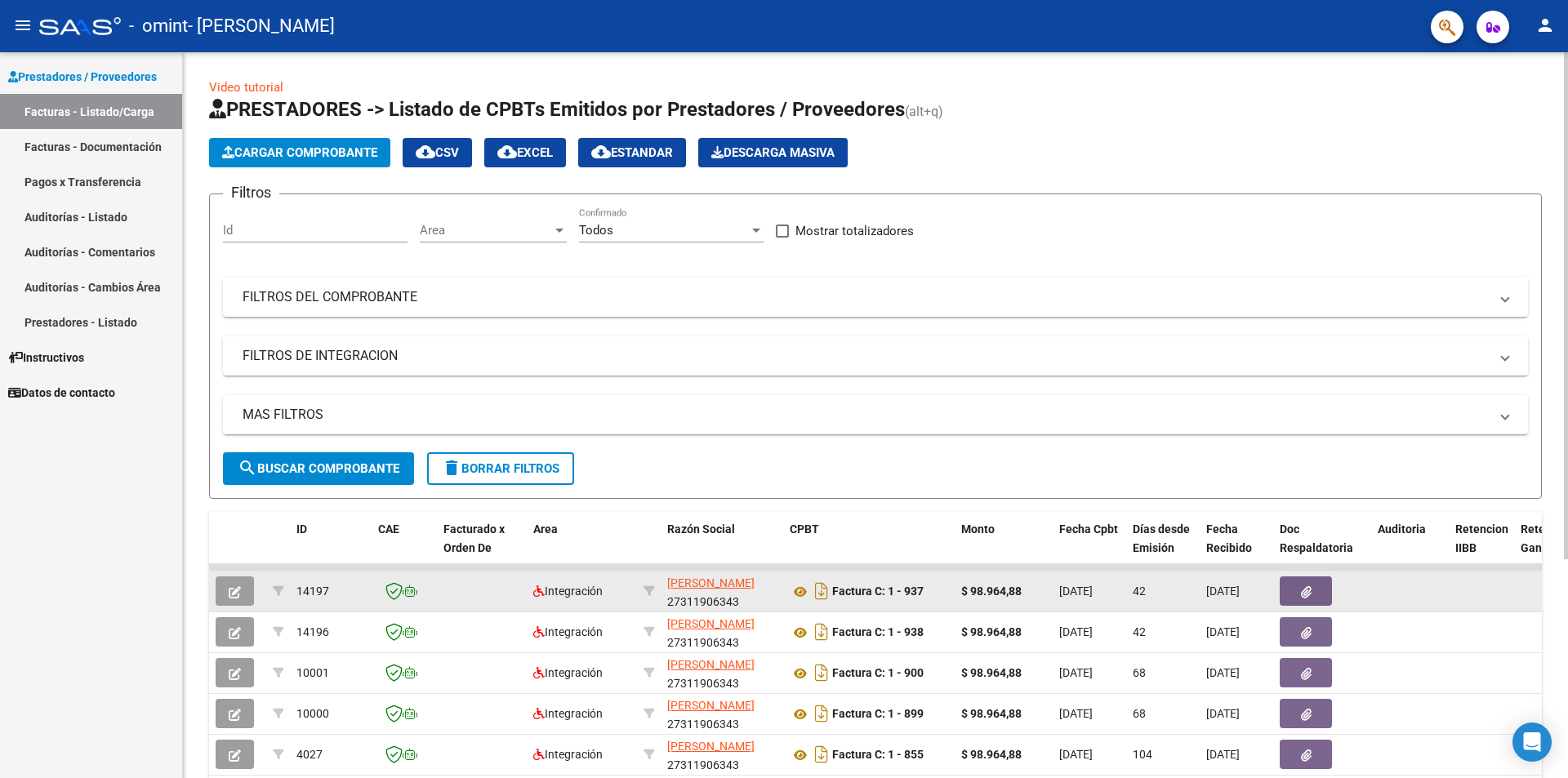
click at [1309, 597] on icon "button" at bounding box center [1306, 592] width 11 height 12
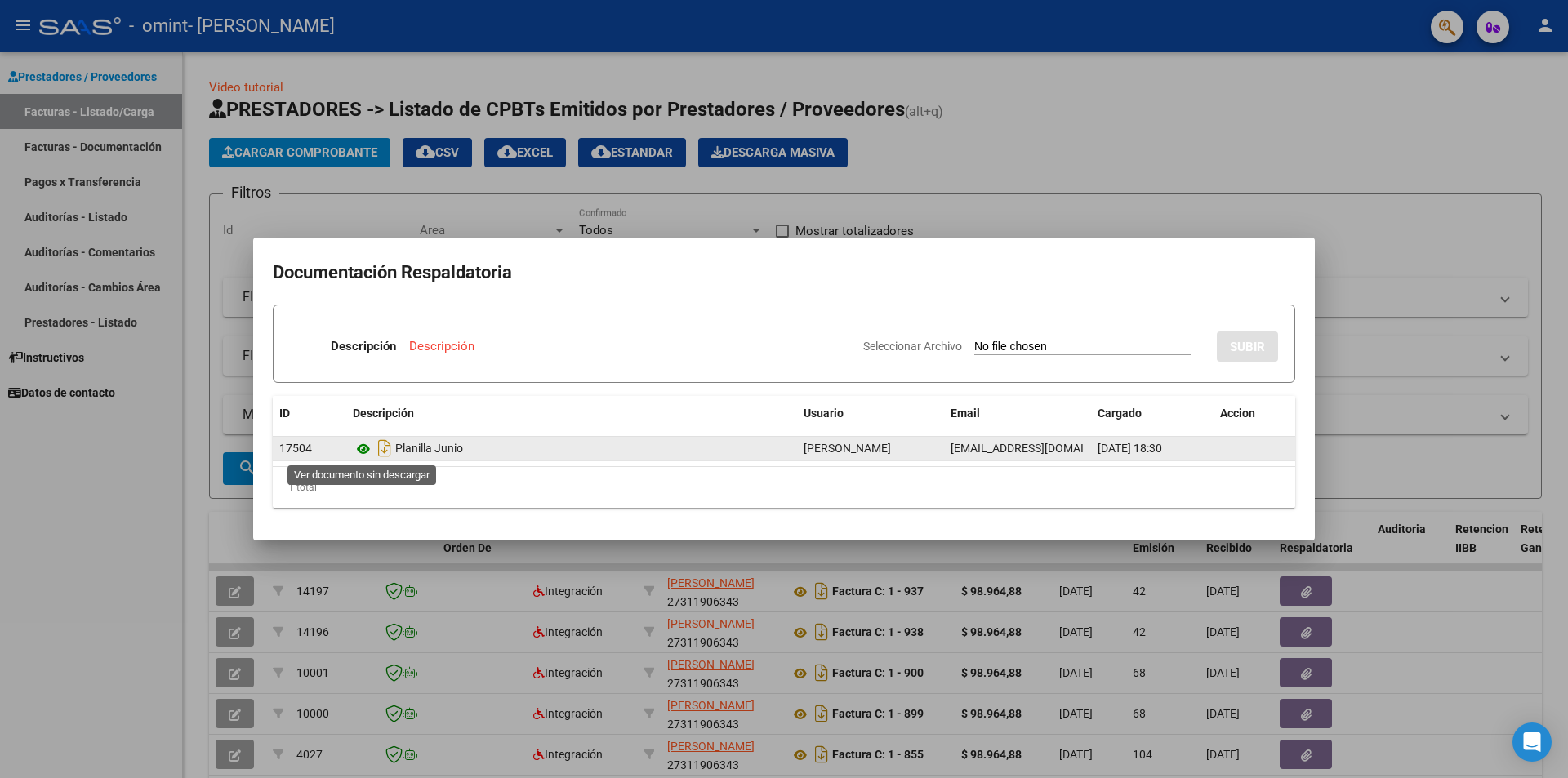
click at [365, 455] on icon at bounding box center [364, 449] width 21 height 20
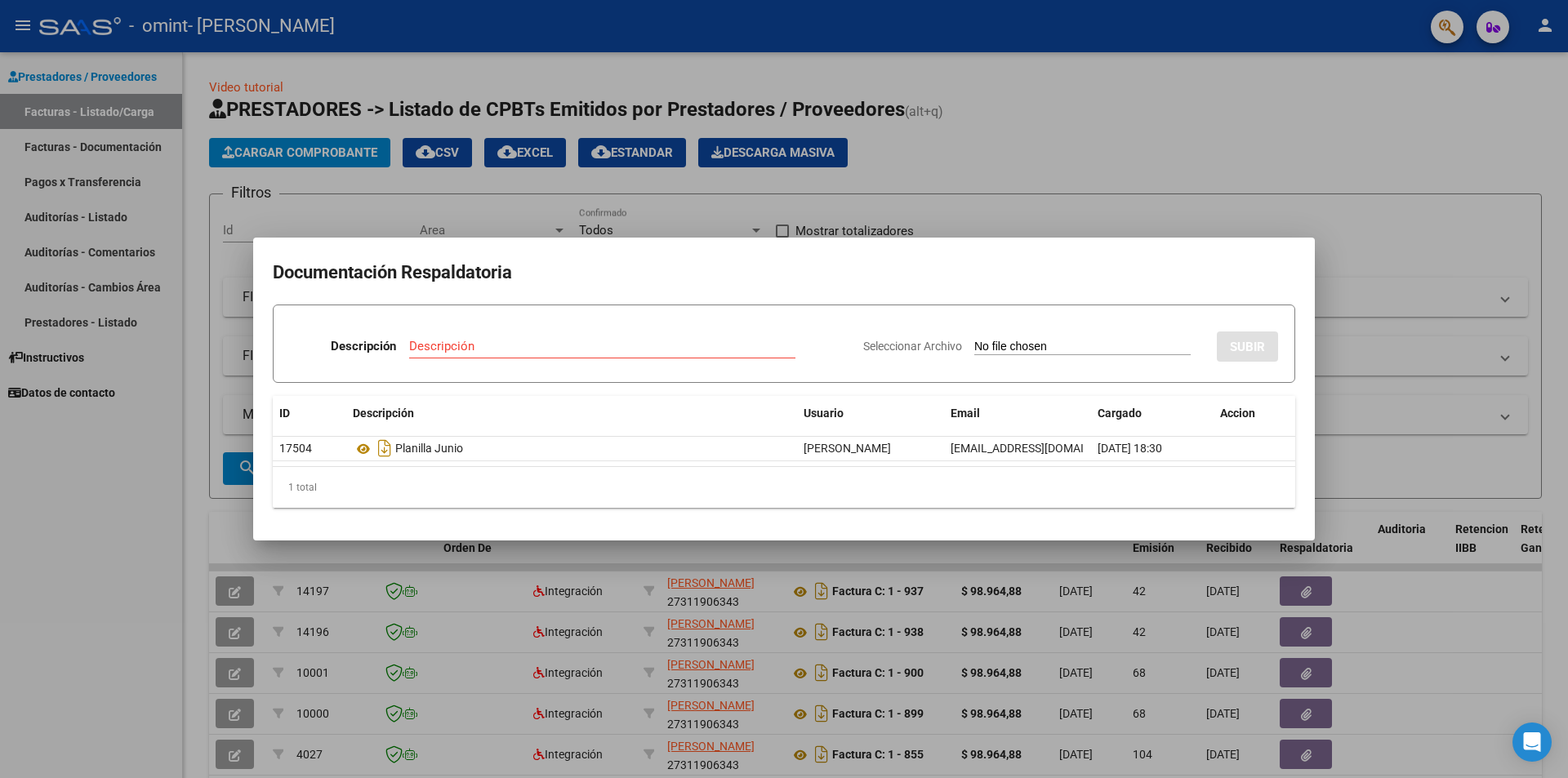
click at [1462, 337] on div at bounding box center [784, 389] width 1568 height 778
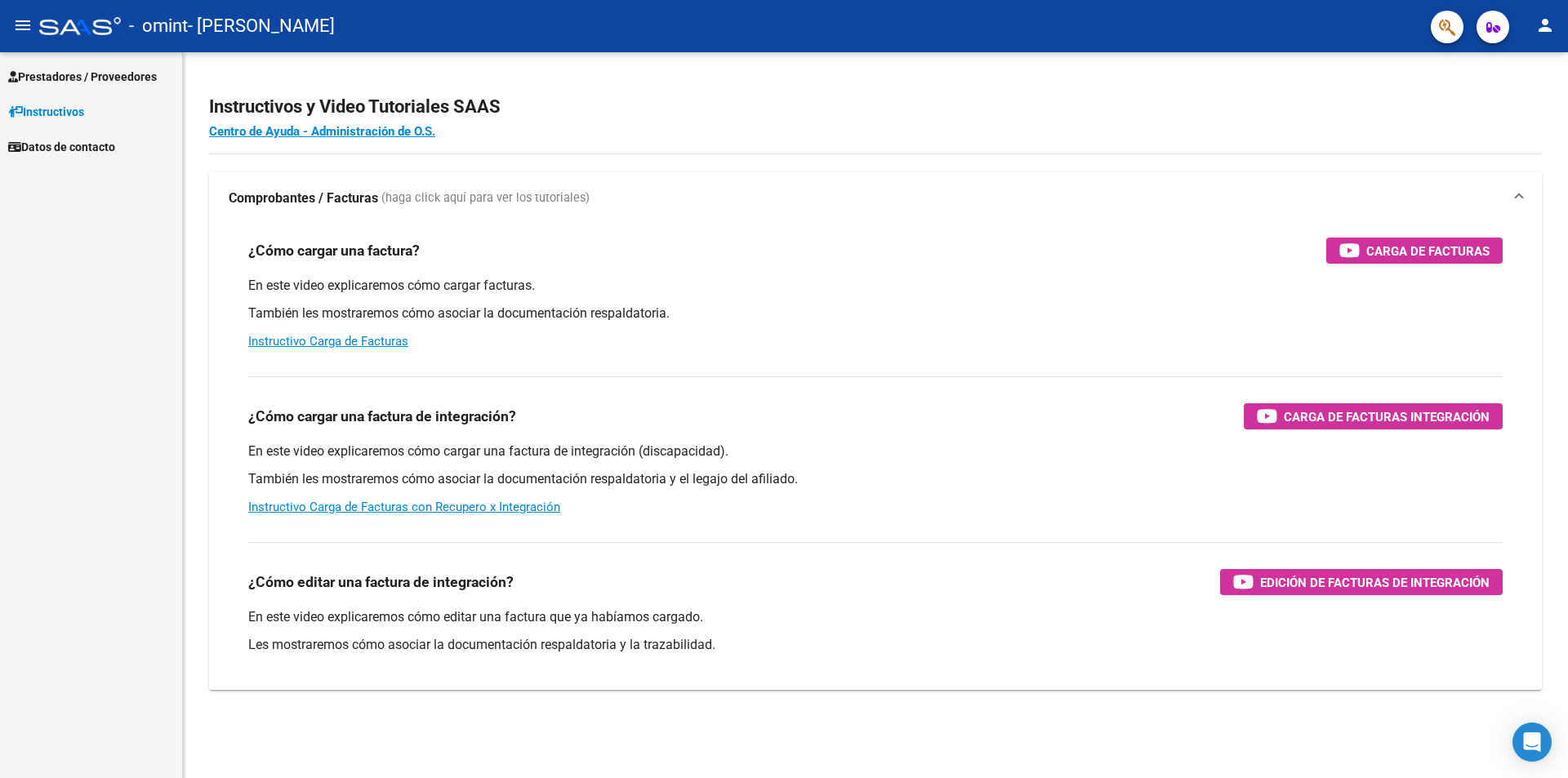
click at [87, 84] on span "Prestadores / Proveedores" at bounding box center [83, 77] width 149 height 18
click at [143, 75] on span "Prestadores / Proveedores" at bounding box center [83, 77] width 149 height 18
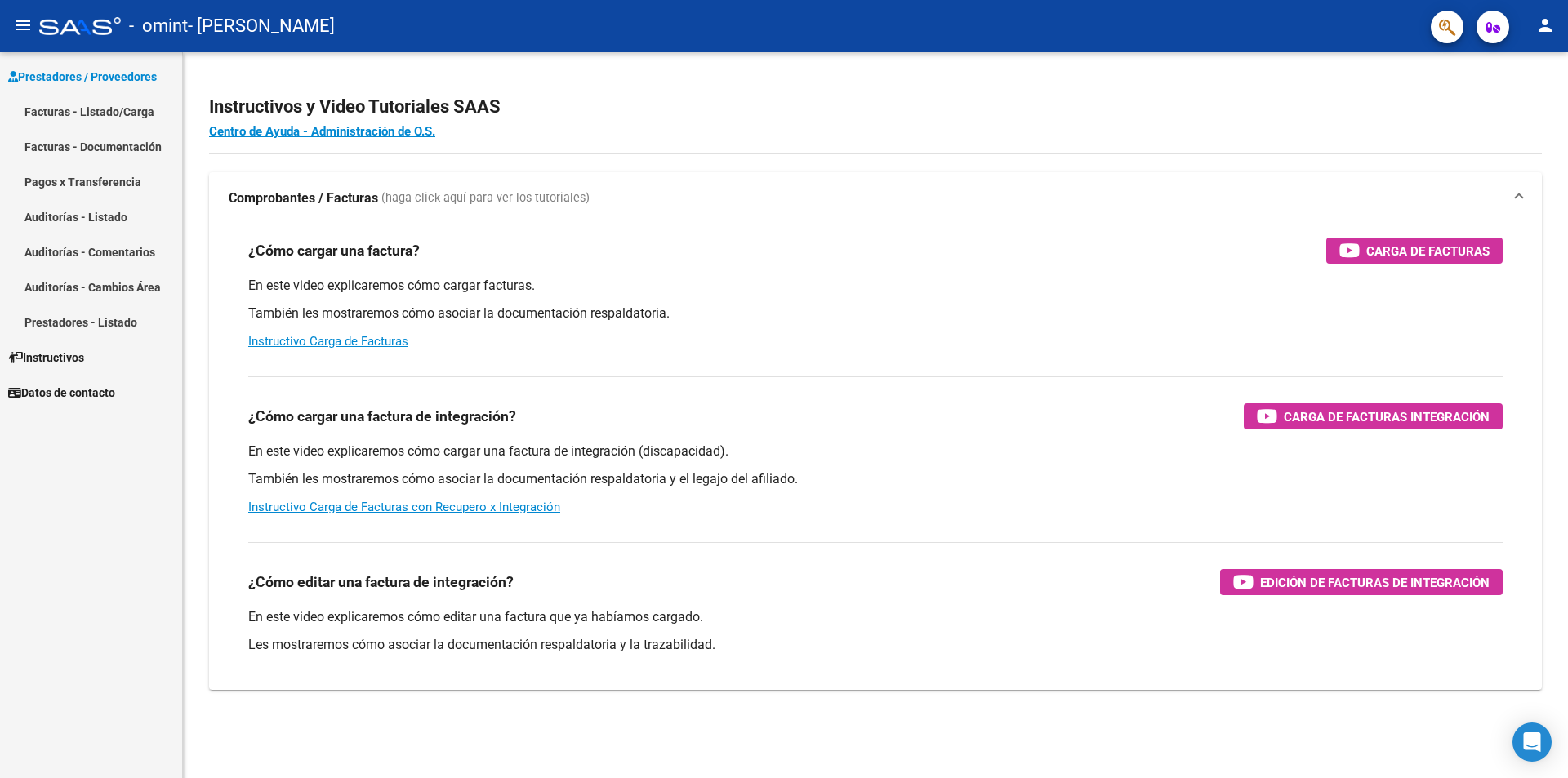
click at [129, 108] on link "Facturas - Listado/Carga" at bounding box center [91, 111] width 182 height 35
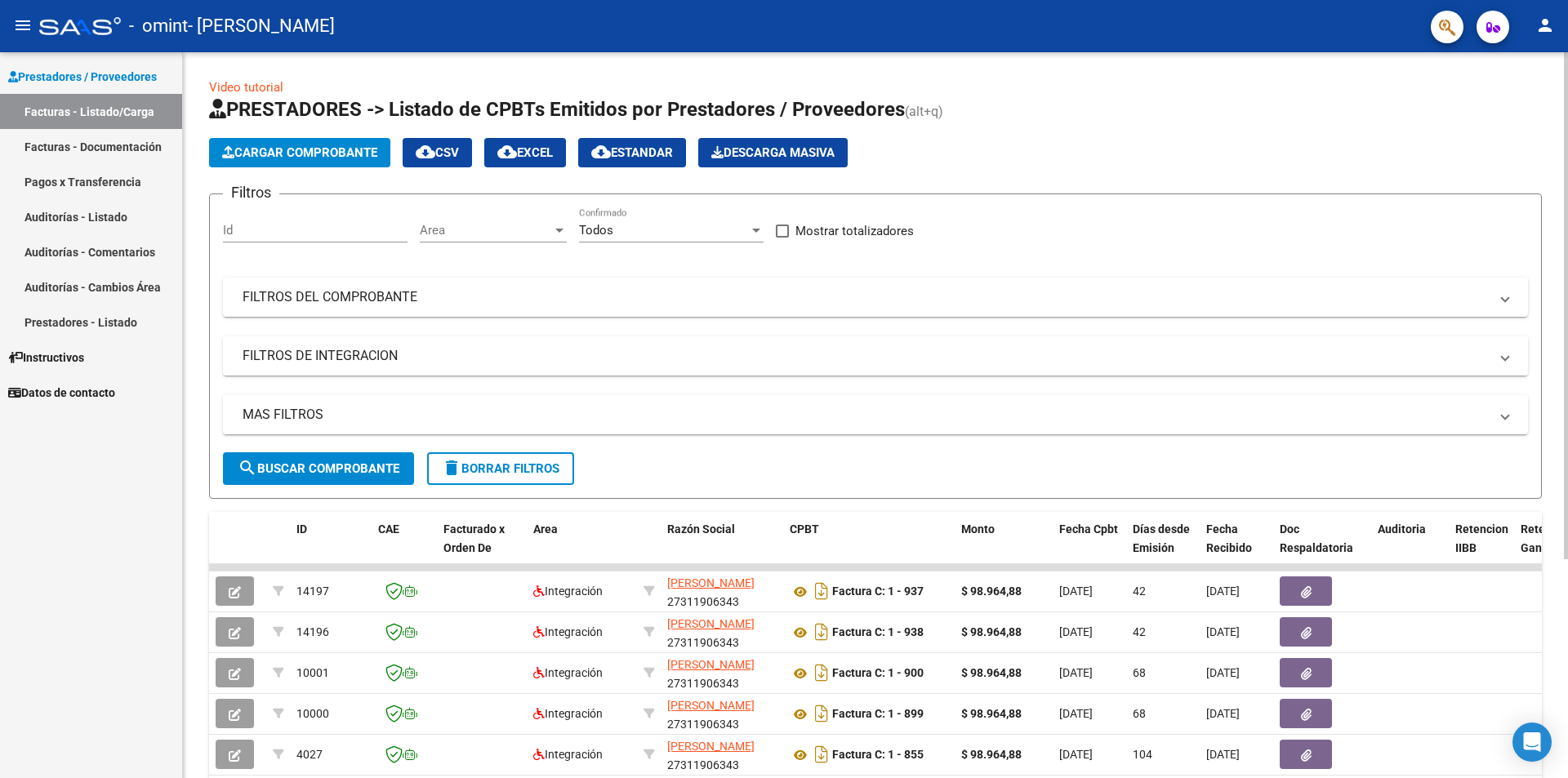
click at [1036, 361] on mat-panel-title "FILTROS DE INTEGRACION" at bounding box center [866, 356] width 1247 height 18
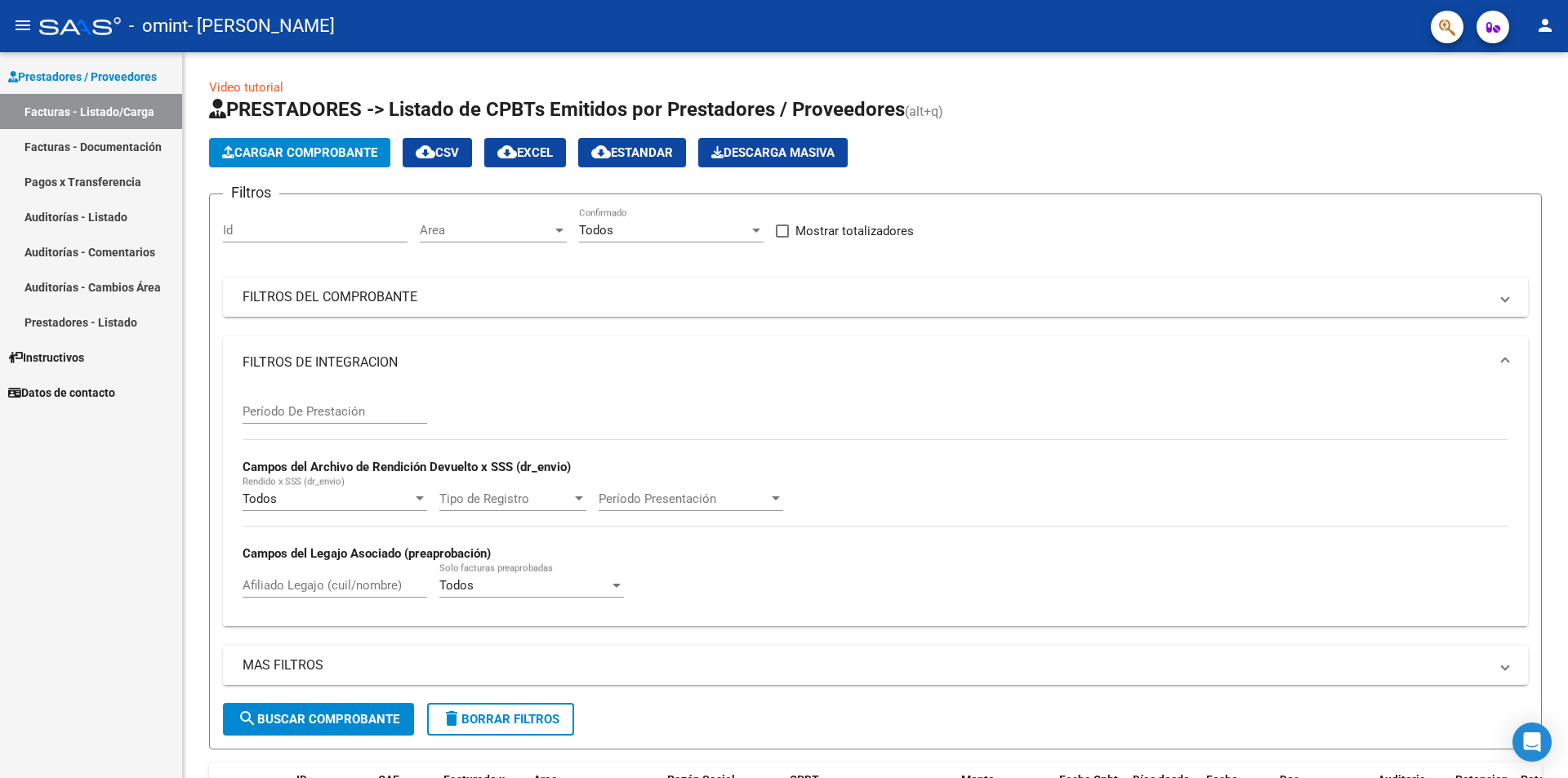
click at [121, 150] on link "Facturas - Documentación" at bounding box center [91, 146] width 182 height 35
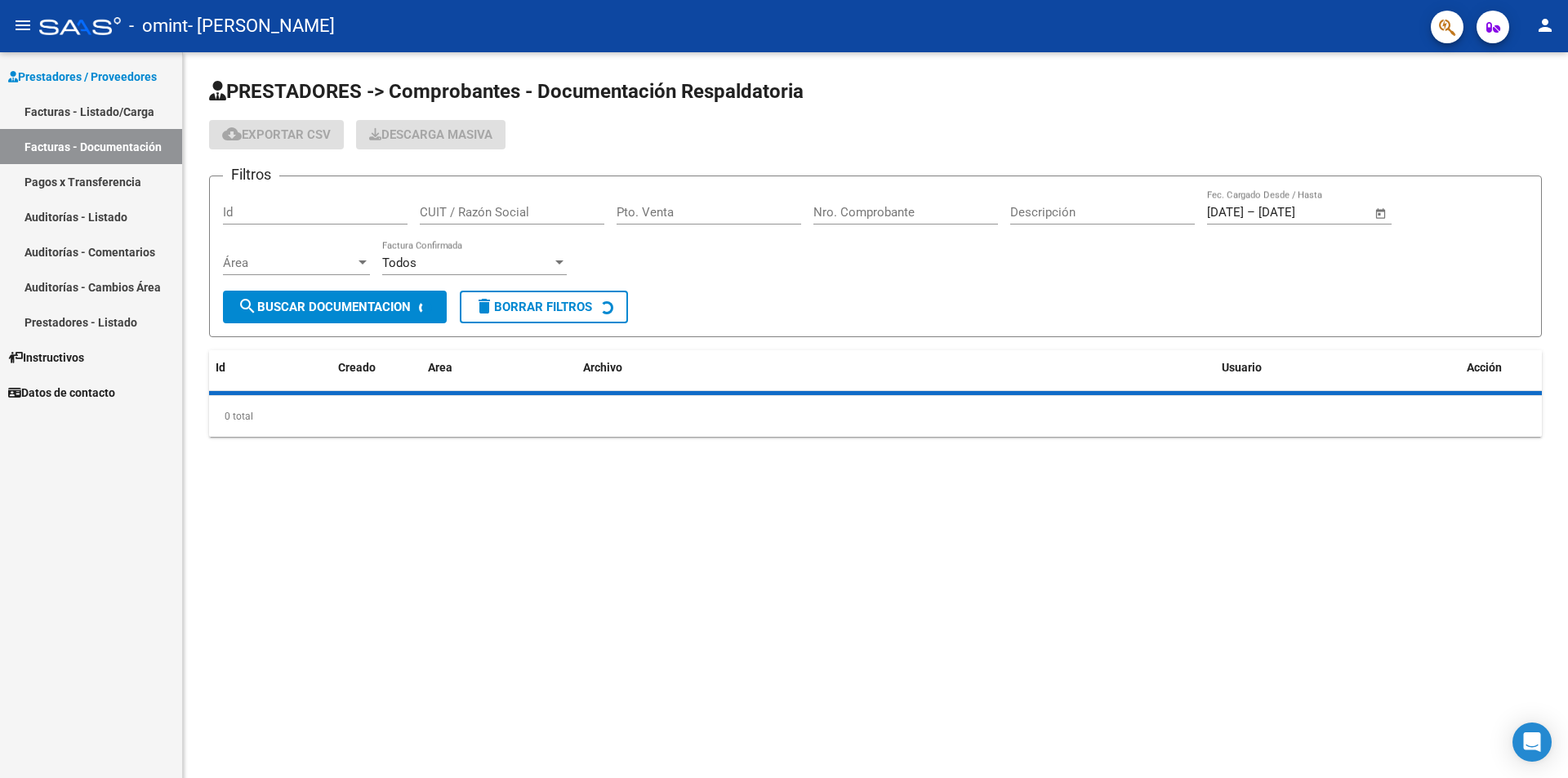
click at [132, 113] on link "Facturas - Listado/Carga" at bounding box center [91, 111] width 182 height 35
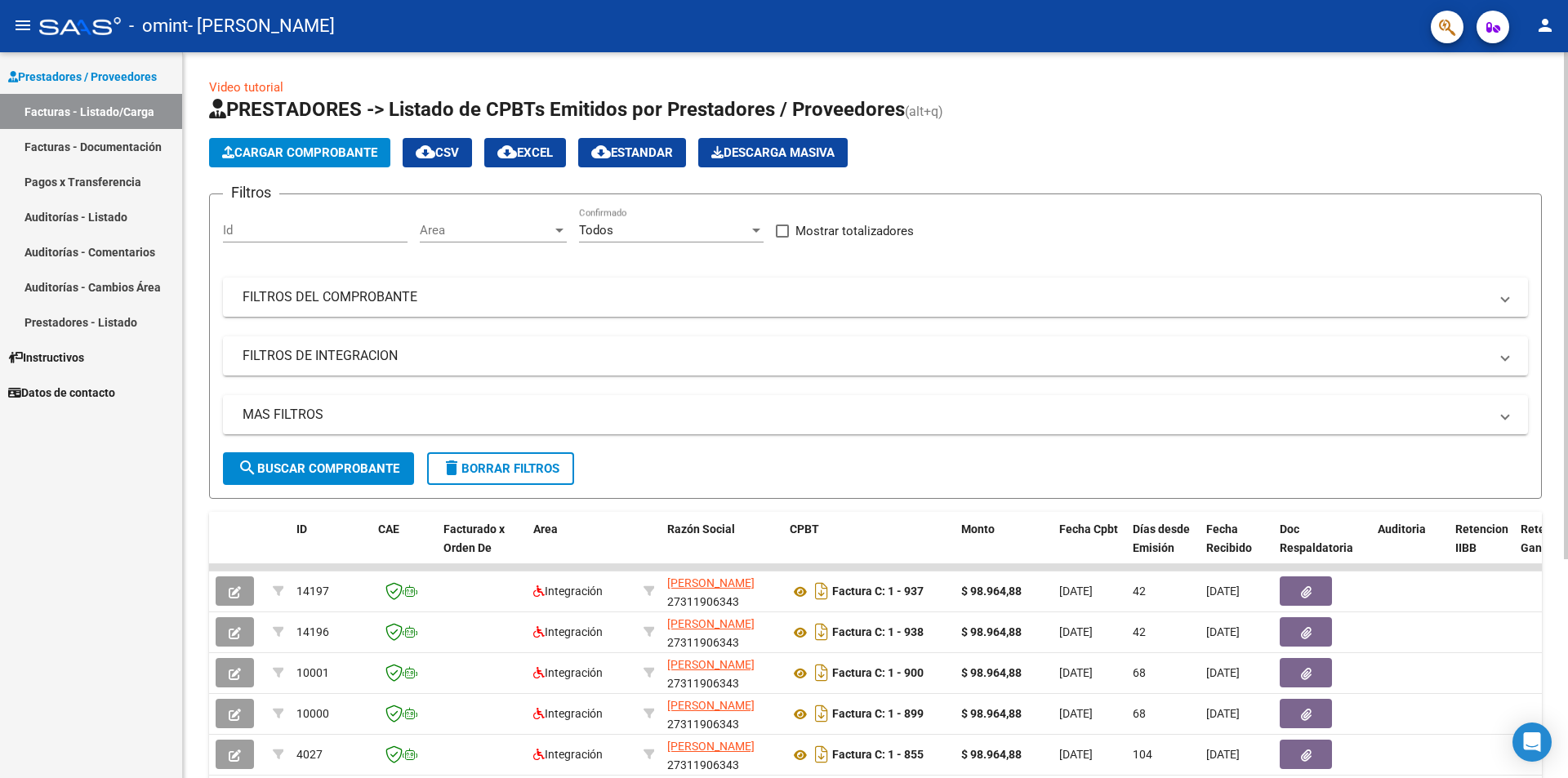
click at [280, 158] on span "Cargar Comprobante" at bounding box center [300, 153] width 155 height 15
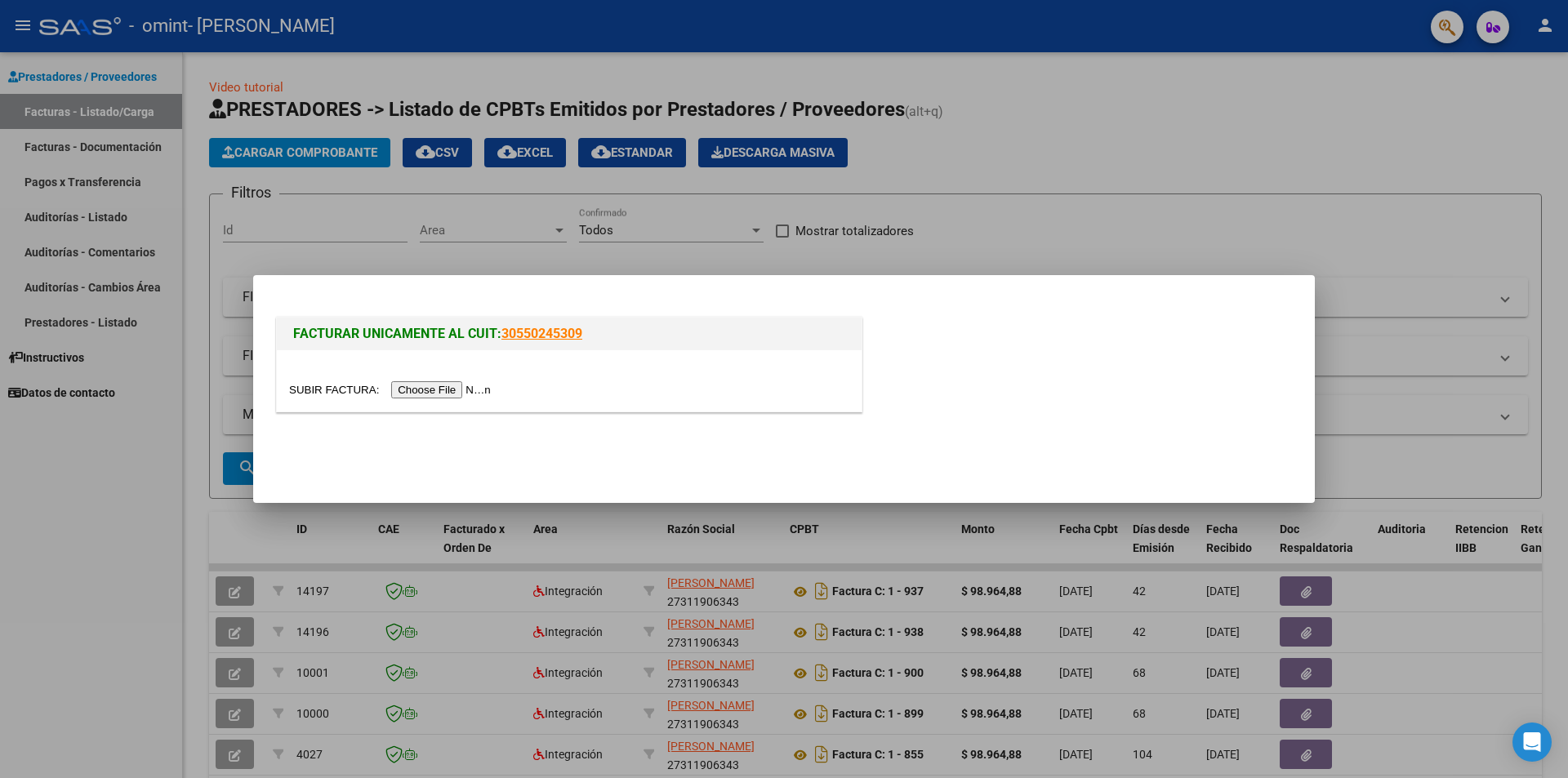
click at [430, 392] on input "file" at bounding box center [392, 390] width 207 height 17
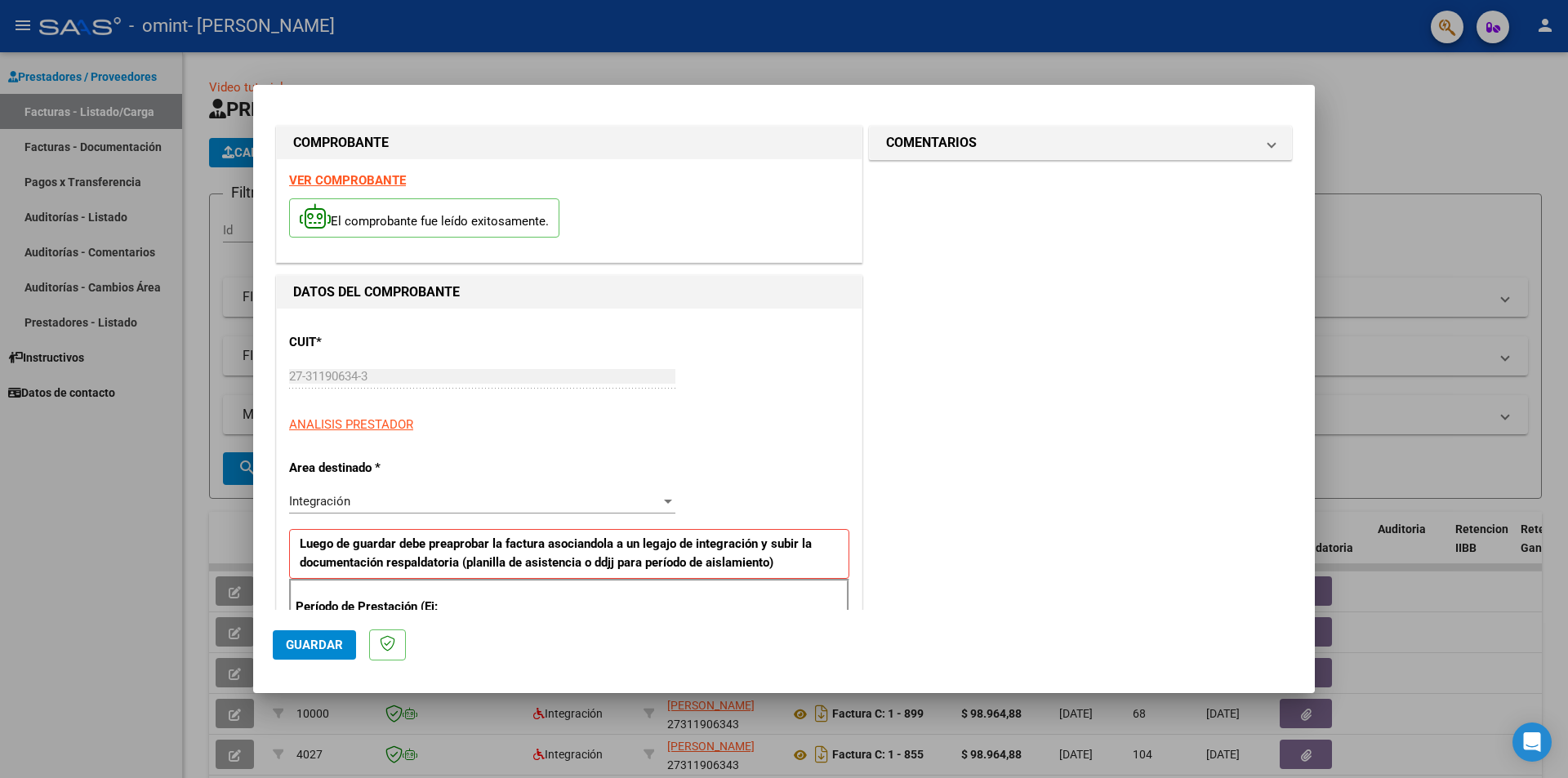
scroll to position [272, 0]
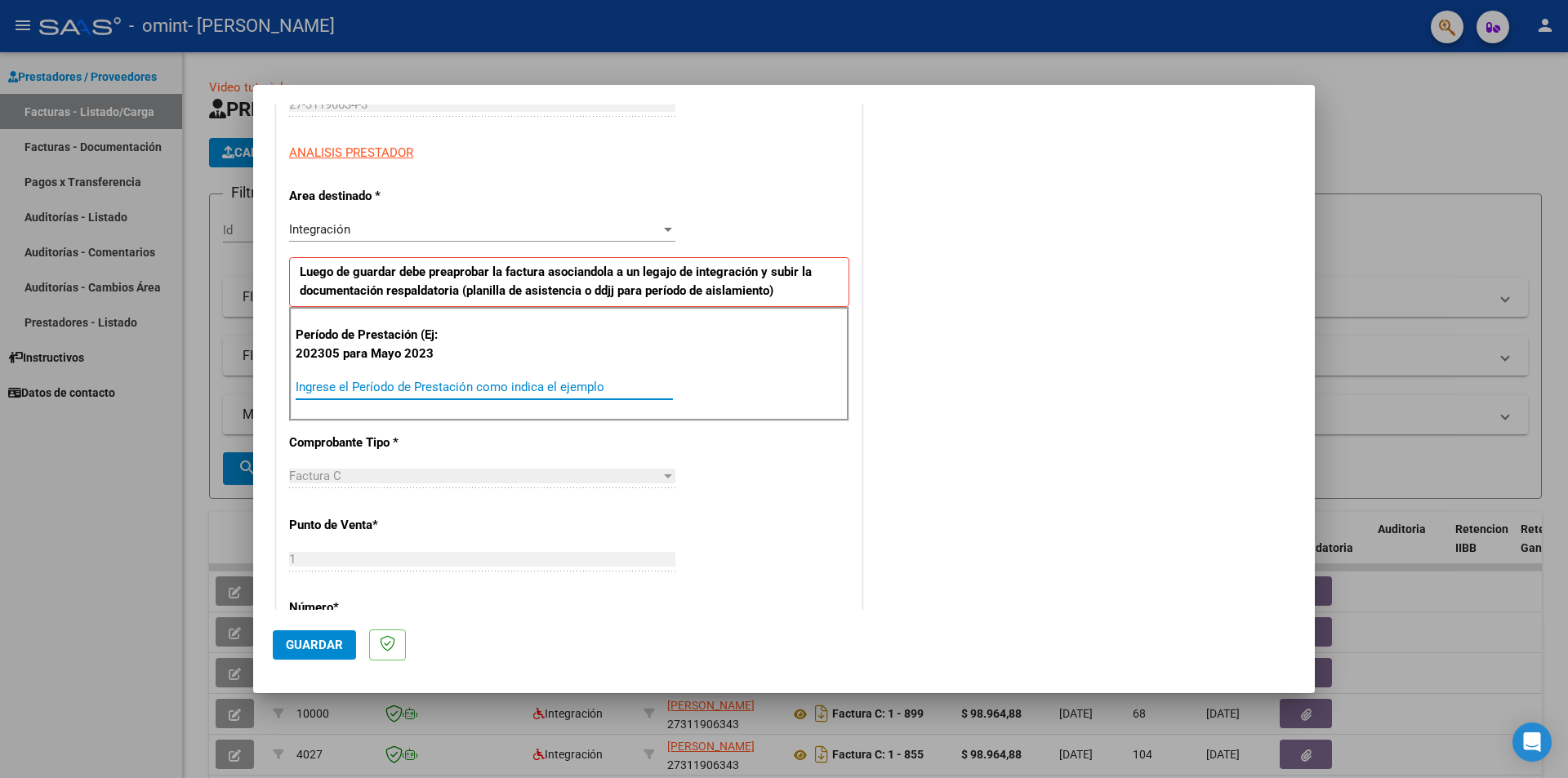
click at [374, 384] on input "Ingrese el Período de Prestación como indica el ejemplo" at bounding box center [485, 387] width 378 height 15
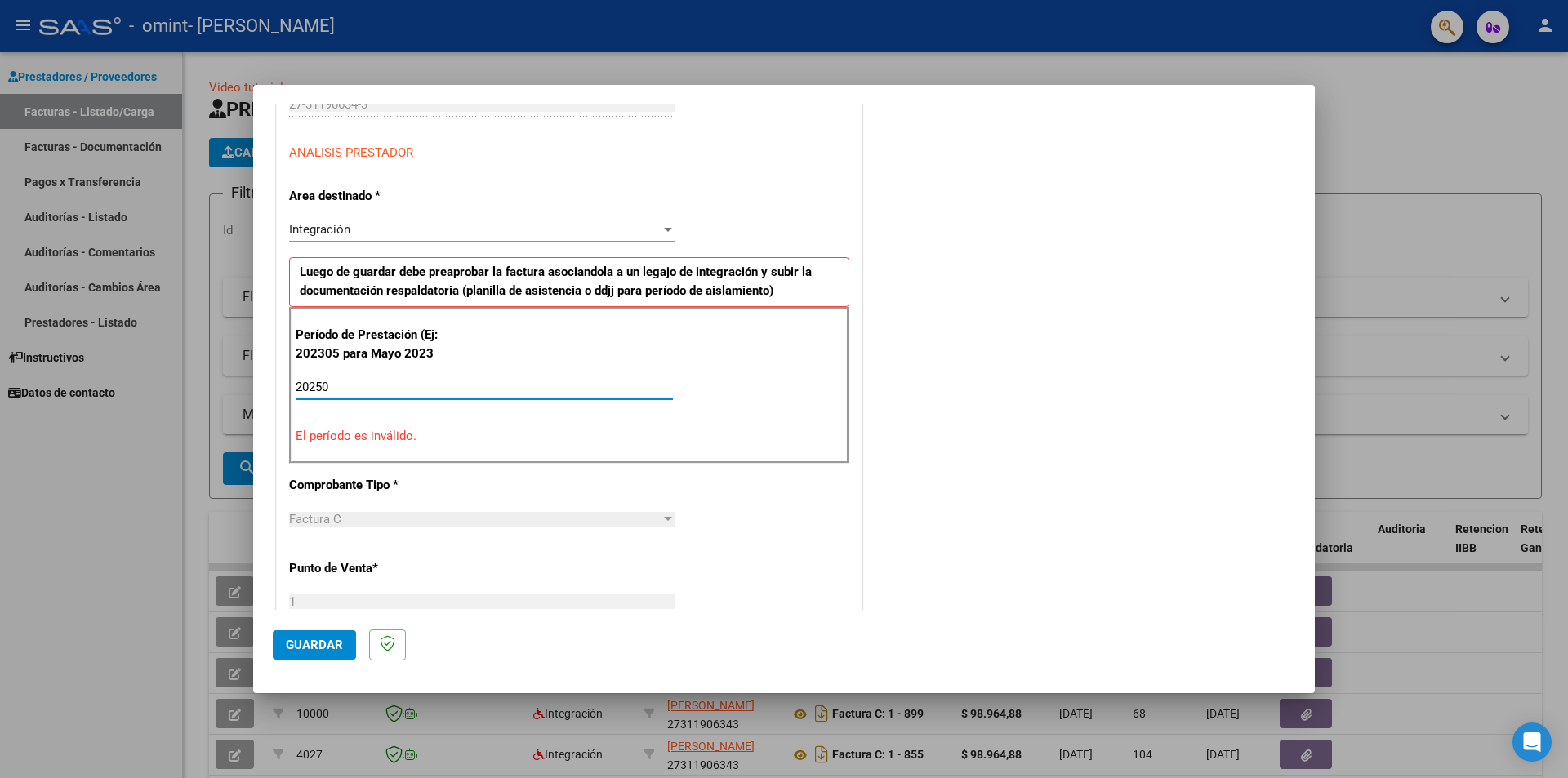
click at [341, 387] on input "20250" at bounding box center [485, 387] width 378 height 15
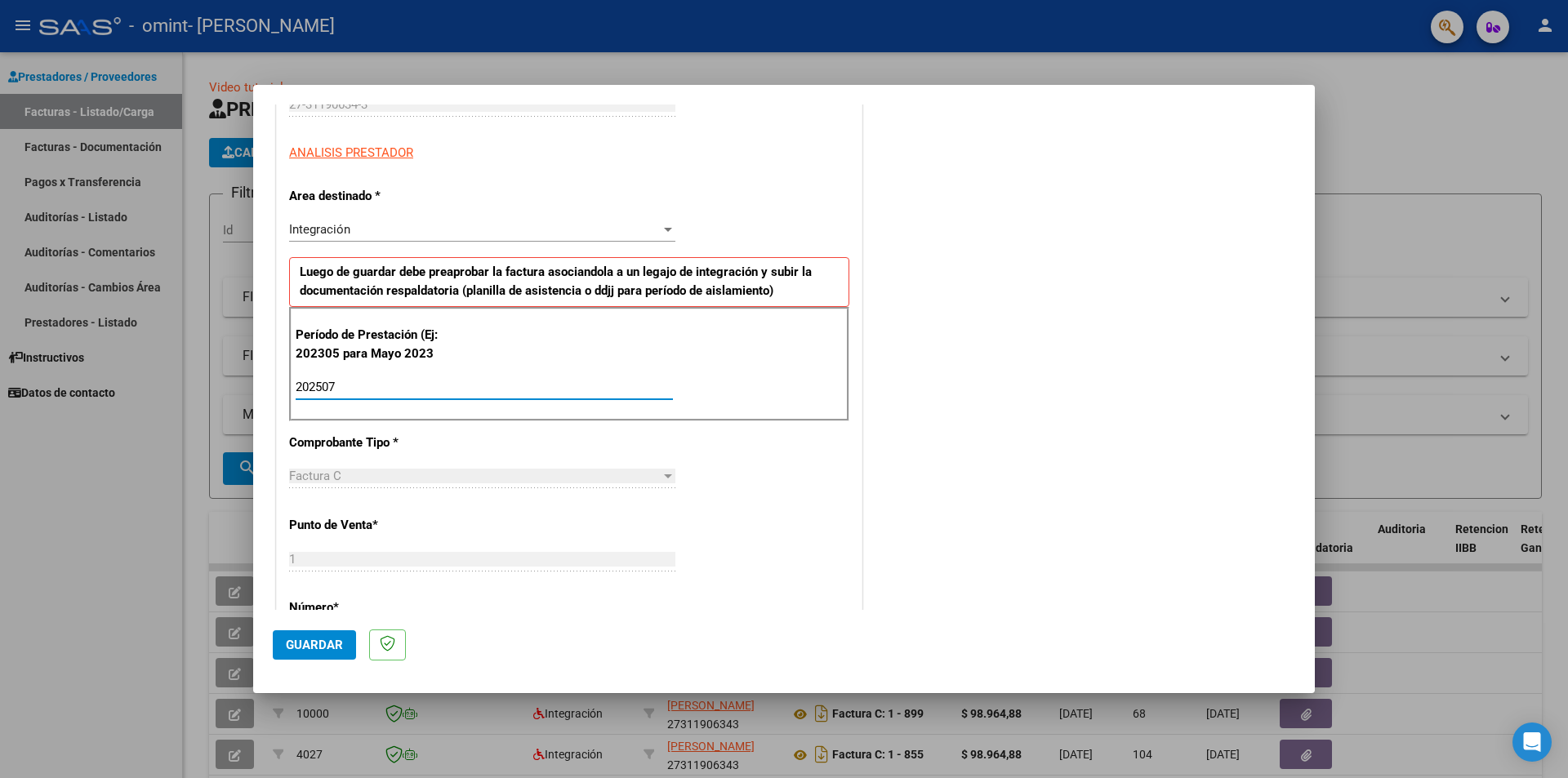
scroll to position [816, 0]
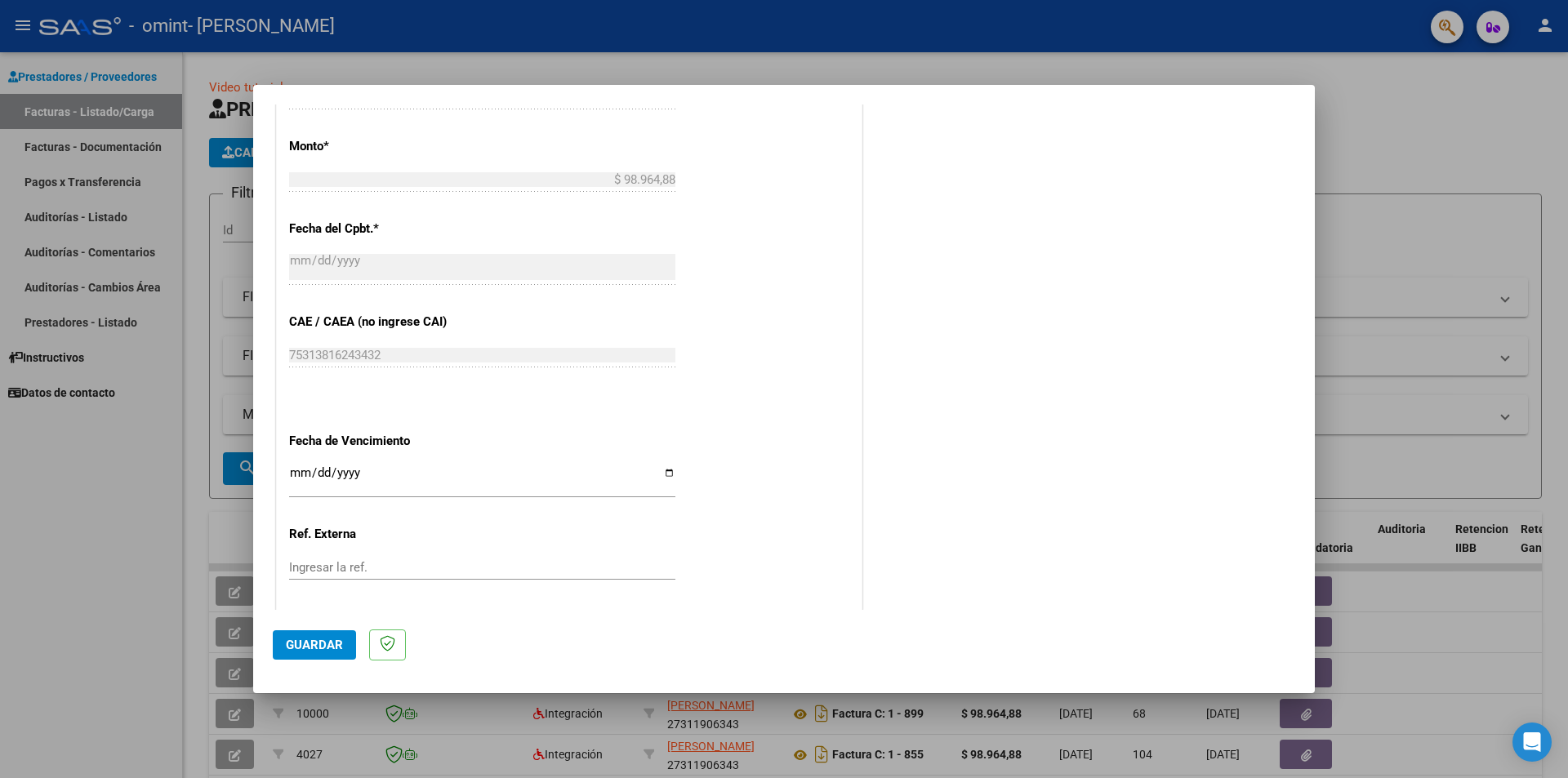
type input "202507"
click at [661, 476] on input "Ingresar la fecha" at bounding box center [482, 480] width 387 height 26
type input "[DATE]"
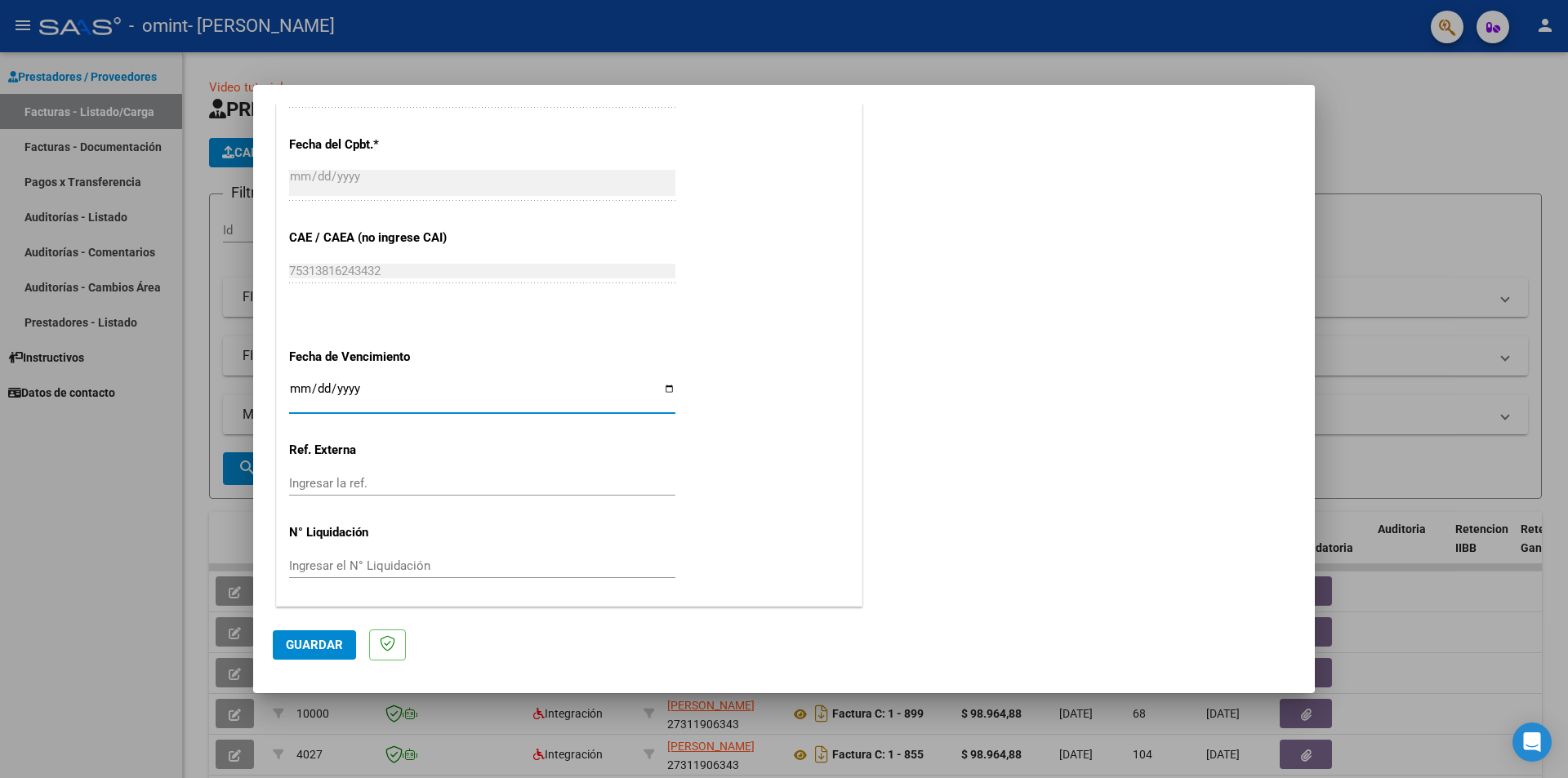
click at [321, 647] on span "Guardar" at bounding box center [315, 645] width 57 height 15
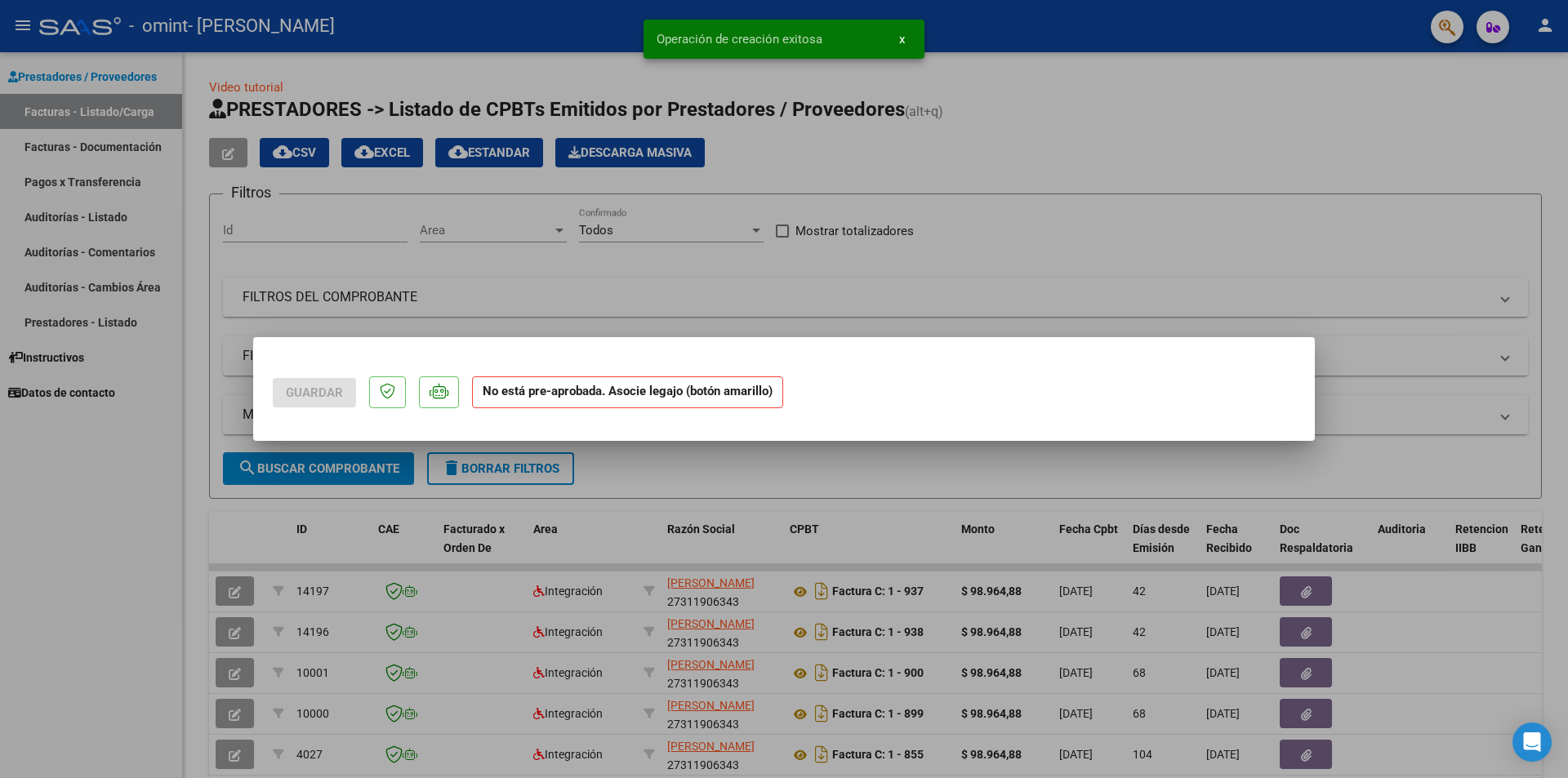
scroll to position [0, 0]
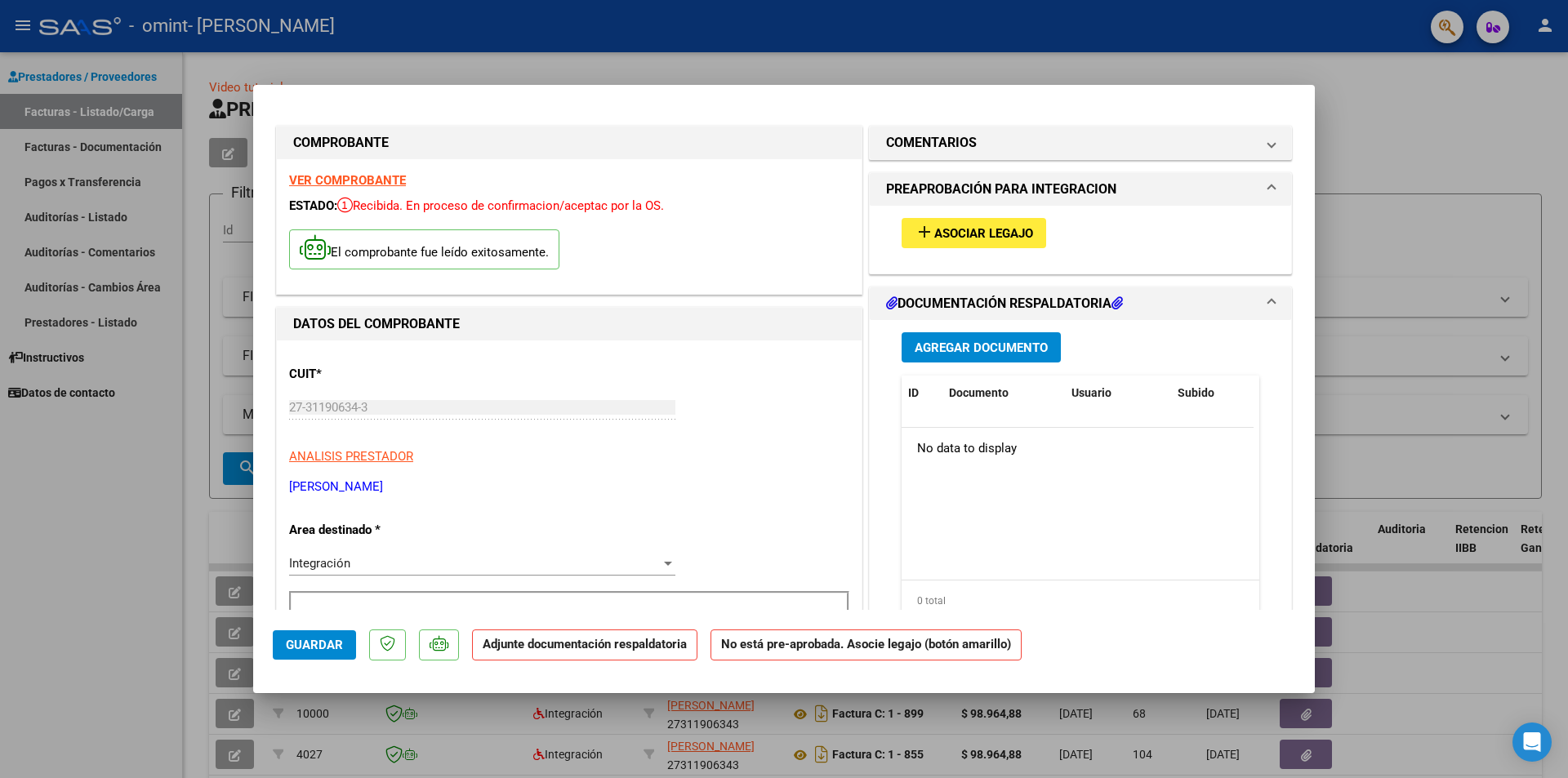
click at [1379, 339] on div at bounding box center [784, 389] width 1568 height 778
type input "$ 0,00"
